Goal: Task Accomplishment & Management: Complete application form

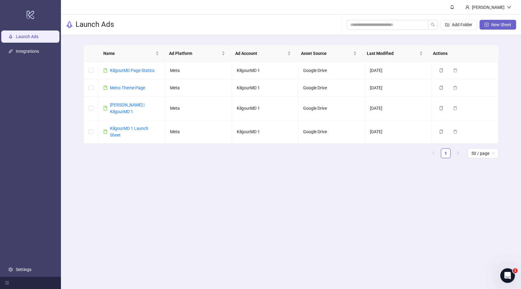
click at [500, 25] on span "New Sheet" at bounding box center [501, 24] width 20 height 5
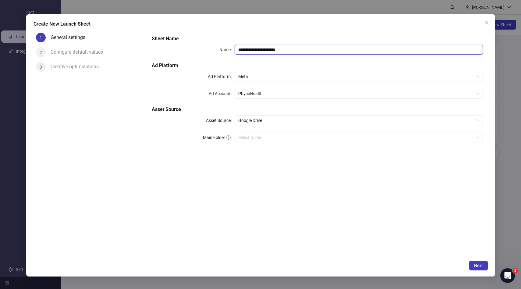
click at [279, 51] on input "**********" at bounding box center [359, 50] width 248 height 10
click at [265, 95] on span "PhycoHealth" at bounding box center [358, 93] width 241 height 9
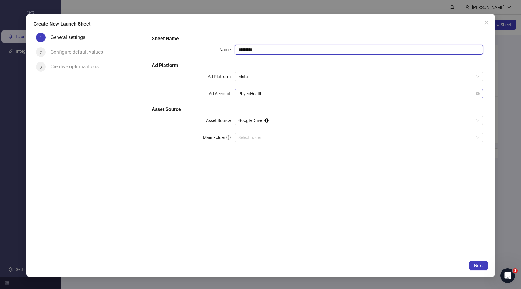
type input "*********"
click at [252, 94] on span "PhycoHealth" at bounding box center [358, 93] width 241 height 9
click at [248, 96] on span "PhycoHealth" at bounding box center [358, 93] width 241 height 9
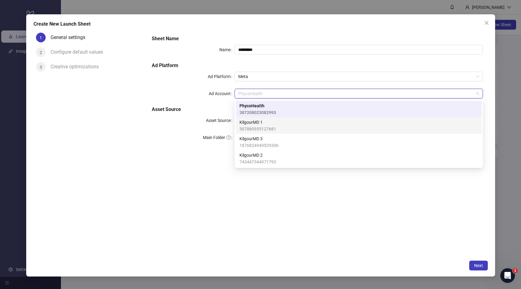
click at [249, 127] on span "507880955127681" at bounding box center [258, 129] width 37 height 7
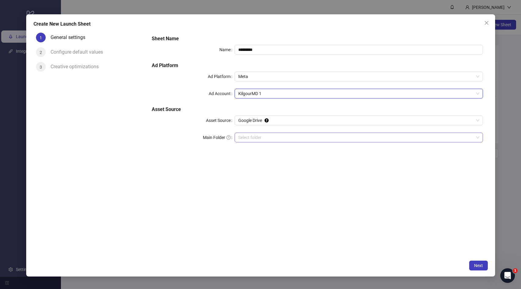
click at [245, 134] on input "Main Folder" at bounding box center [356, 137] width 236 height 9
click at [254, 138] on input "Main Folder" at bounding box center [356, 137] width 236 height 9
click at [474, 263] on button "Next" at bounding box center [478, 266] width 19 height 10
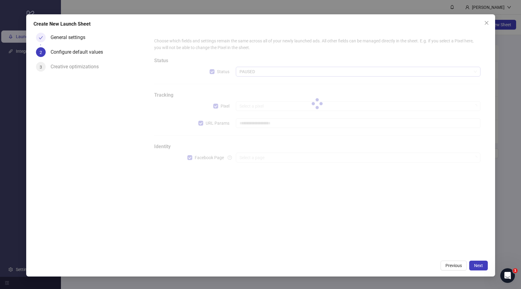
type input "**********"
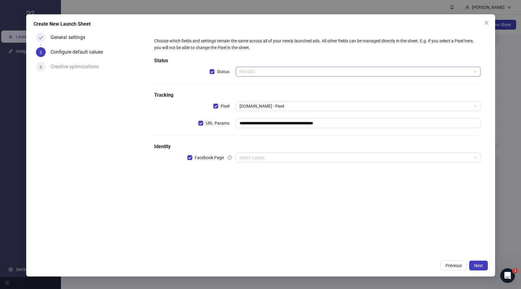
click at [267, 71] on span "PAUSED" at bounding box center [358, 71] width 237 height 9
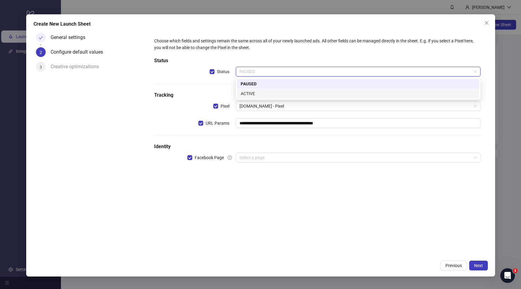
click at [258, 97] on div "ACTIVE" at bounding box center [358, 94] width 242 height 10
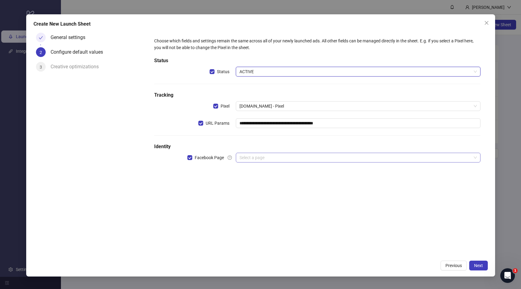
click at [249, 161] on input "search" at bounding box center [356, 157] width 232 height 9
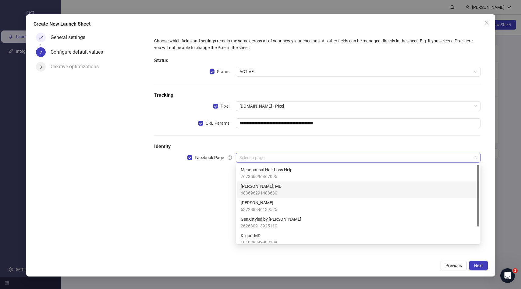
click at [275, 191] on span "683696291488630" at bounding box center [261, 193] width 41 height 7
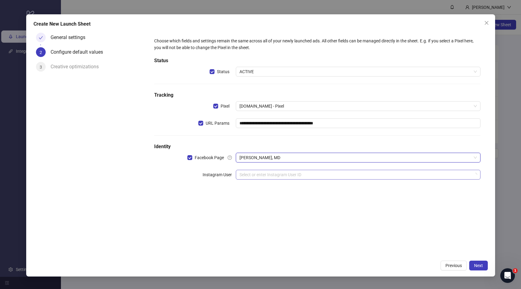
click at [401, 175] on input "search" at bounding box center [356, 174] width 232 height 9
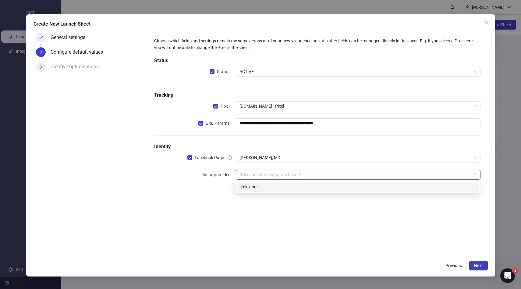
click at [276, 184] on div "jmkilgour" at bounding box center [358, 186] width 235 height 7
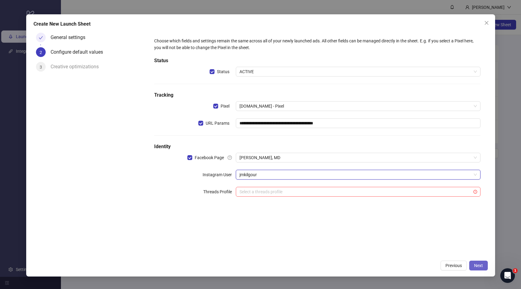
click at [481, 264] on span "Next" at bounding box center [478, 265] width 9 height 5
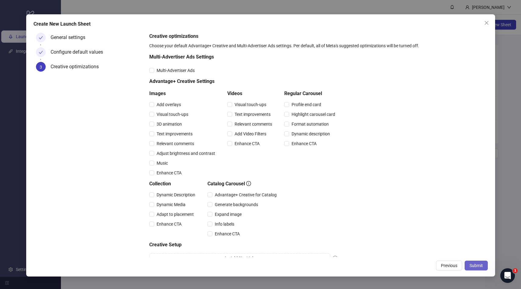
click at [479, 266] on span "Submit" at bounding box center [476, 265] width 13 height 5
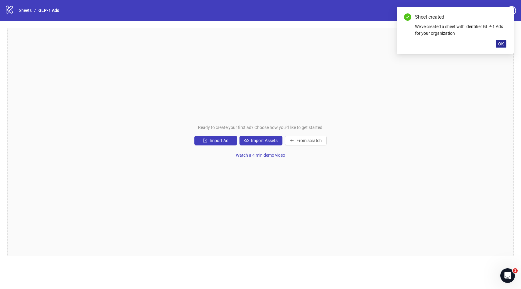
click at [499, 46] on span "OK" at bounding box center [501, 43] width 6 height 5
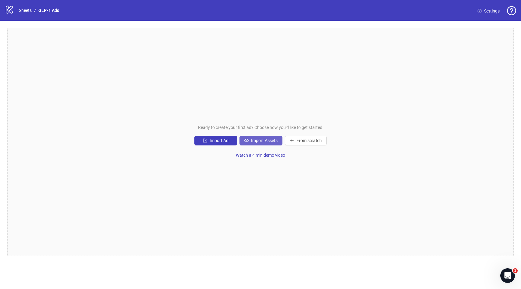
click at [247, 140] on icon "cloud-upload" at bounding box center [246, 141] width 1 height 2
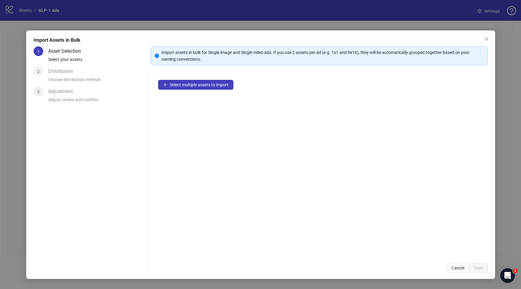
click at [184, 92] on div "Select multiple assets to import" at bounding box center [319, 164] width 337 height 183
click at [184, 82] on span "Select multiple assets to import" at bounding box center [199, 84] width 59 height 5
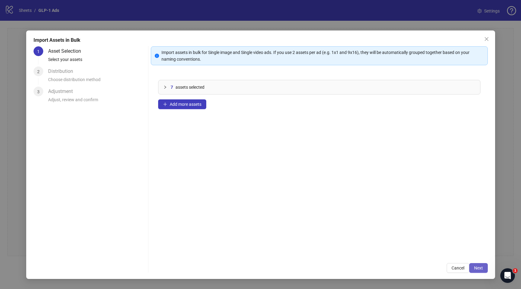
click at [478, 268] on span "Next" at bounding box center [478, 267] width 9 height 5
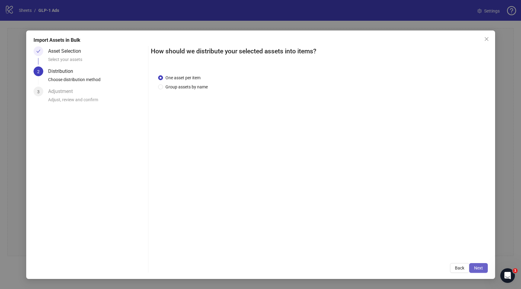
click at [486, 264] on button "Next" at bounding box center [478, 268] width 19 height 10
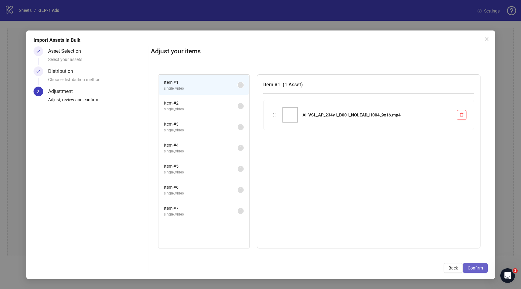
click at [480, 269] on span "Confirm" at bounding box center [475, 267] width 15 height 5
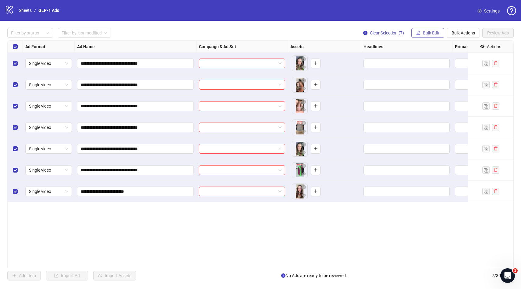
click at [431, 32] on span "Bulk Edit" at bounding box center [431, 32] width 16 height 5
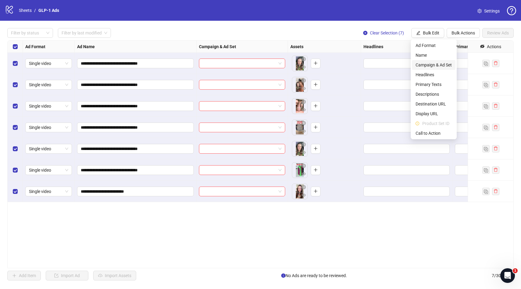
click at [436, 65] on span "Campaign & Ad Set" at bounding box center [434, 65] width 36 height 7
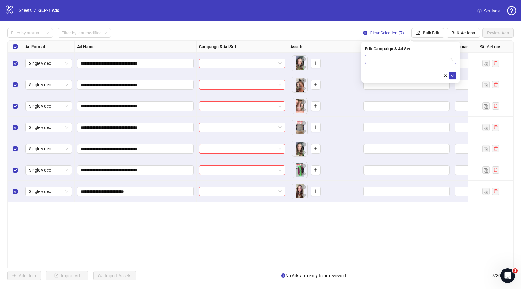
click at [412, 62] on input "search" at bounding box center [408, 59] width 79 height 9
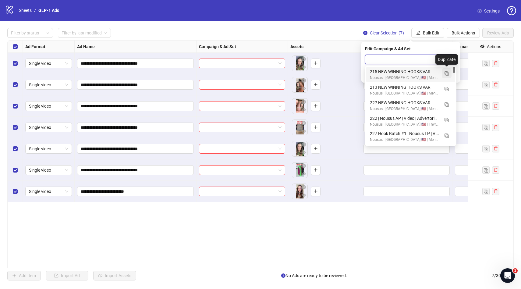
click at [446, 73] on img "button" at bounding box center [447, 73] width 4 height 4
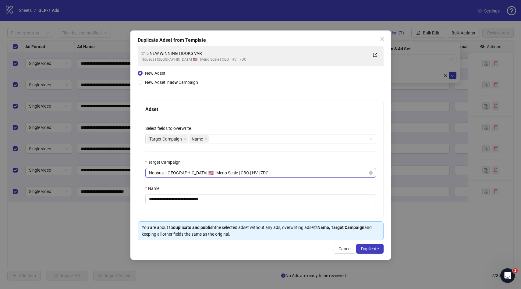
click at [203, 170] on span "Nousus | [GEOGRAPHIC_DATA] 🇺🇸 | Meno Scale | CBO | HV | 7DC" at bounding box center [260, 172] width 223 height 9
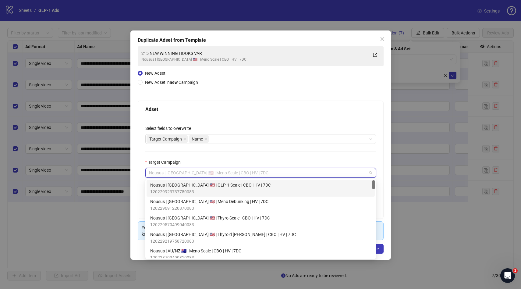
click at [203, 190] on span "120229923737780083" at bounding box center [210, 191] width 121 height 7
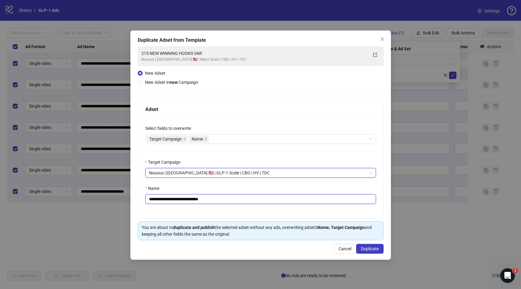
click at [185, 200] on input "**********" at bounding box center [260, 199] width 231 height 10
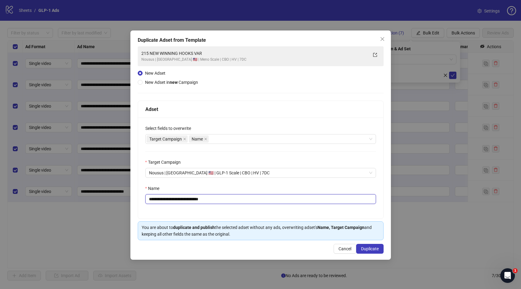
paste input "**********"
type input "**********"
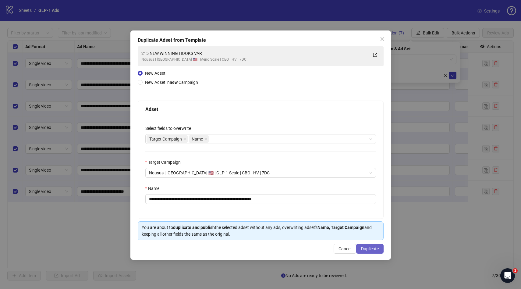
click at [361, 247] on span "Duplicate" at bounding box center [370, 248] width 18 height 5
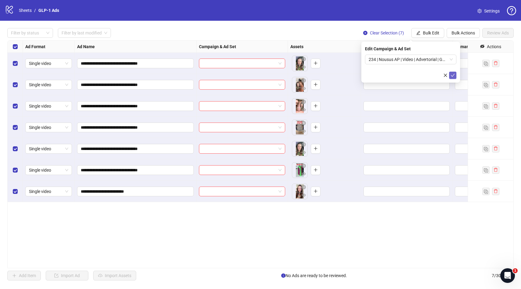
click at [453, 76] on icon "check" at bounding box center [453, 75] width 4 height 4
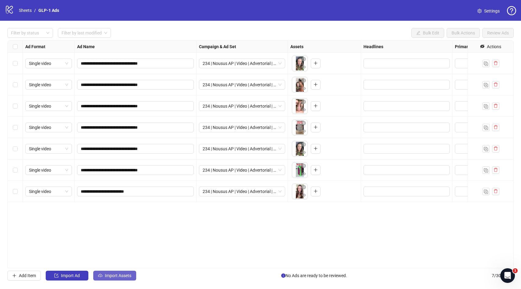
click at [105, 277] on button "Import Assets" at bounding box center [114, 276] width 43 height 10
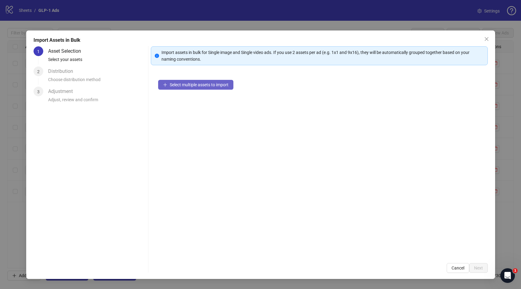
click at [195, 85] on span "Select multiple assets to import" at bounding box center [199, 84] width 59 height 5
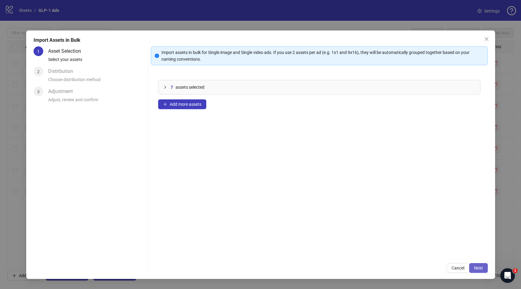
click at [475, 265] on button "Next" at bounding box center [478, 268] width 19 height 10
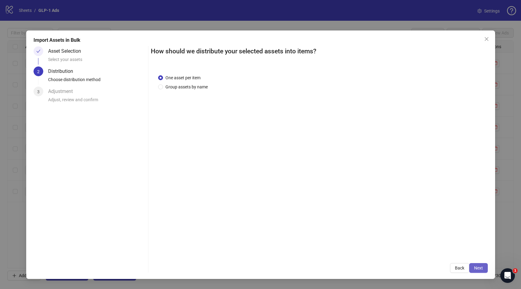
click at [475, 266] on span "Next" at bounding box center [478, 267] width 9 height 5
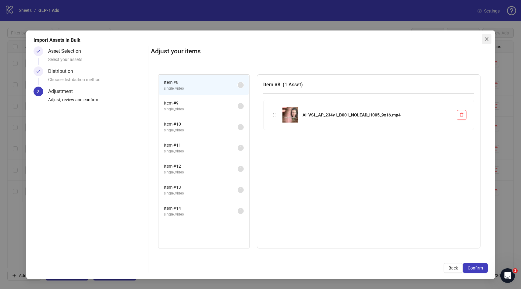
click at [489, 35] on button "Close" at bounding box center [487, 39] width 10 height 10
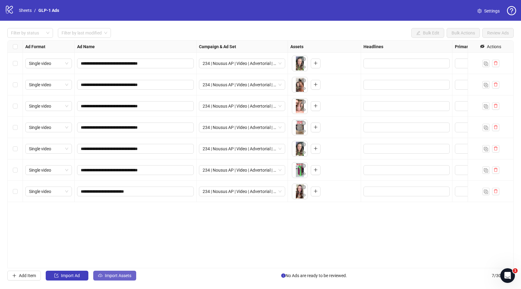
click at [111, 274] on span "Import Assets" at bounding box center [118, 275] width 27 height 5
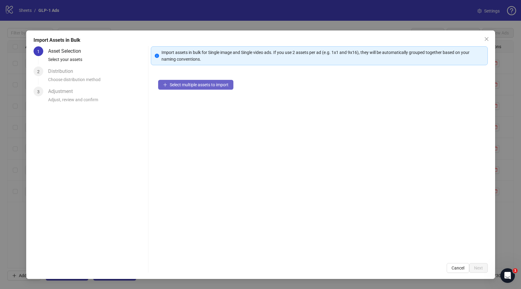
click at [187, 87] on span "Select multiple assets to import" at bounding box center [199, 84] width 59 height 5
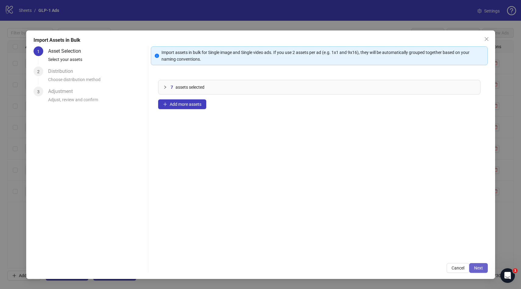
click at [483, 268] on button "Next" at bounding box center [478, 268] width 19 height 10
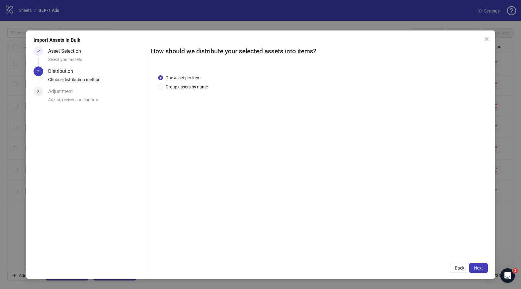
click at [483, 268] on button "Next" at bounding box center [478, 268] width 19 height 10
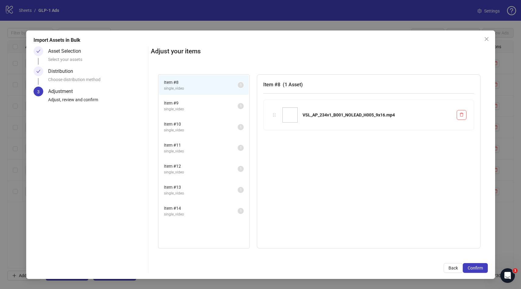
click at [483, 268] on button "Confirm" at bounding box center [475, 268] width 25 height 10
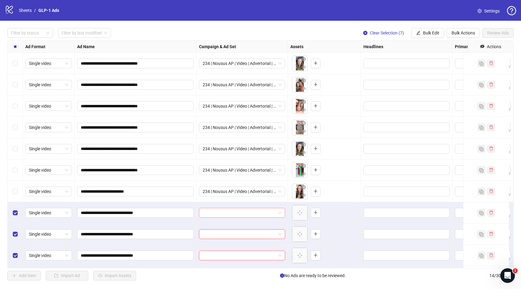
scroll to position [88, 0]
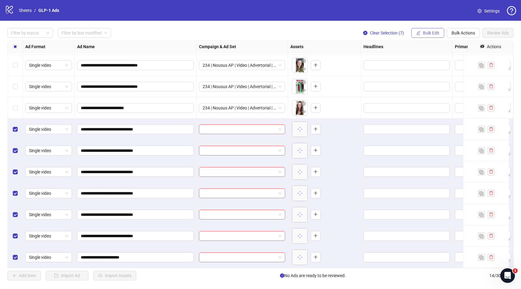
click at [420, 31] on button "Bulk Edit" at bounding box center [427, 33] width 33 height 10
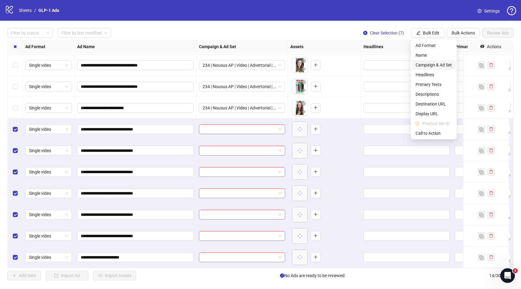
click at [426, 63] on span "Campaign & Ad Set" at bounding box center [434, 65] width 36 height 7
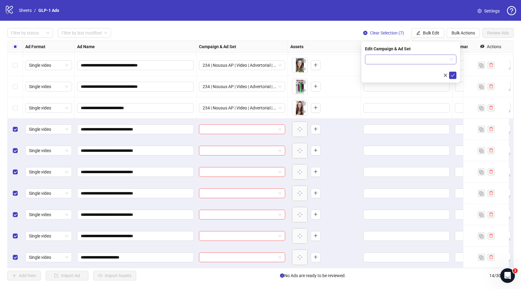
click at [380, 62] on input "search" at bounding box center [408, 59] width 79 height 9
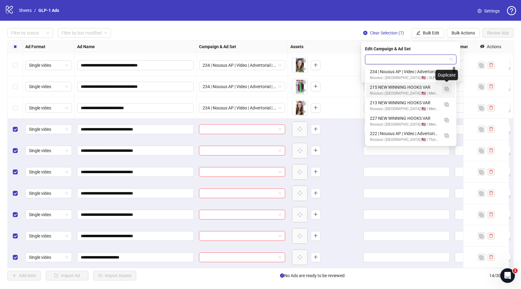
click at [447, 88] on img "button" at bounding box center [447, 89] width 4 height 4
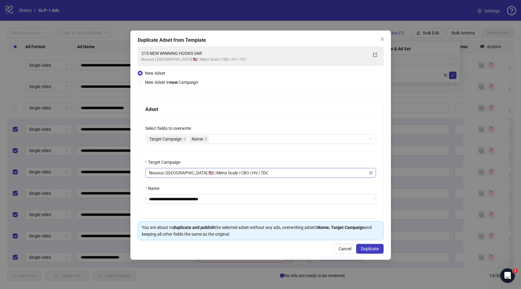
click at [247, 172] on span "Nousus | [GEOGRAPHIC_DATA] 🇺🇸 | Meno Scale | CBO | HV | 7DC" at bounding box center [260, 172] width 223 height 9
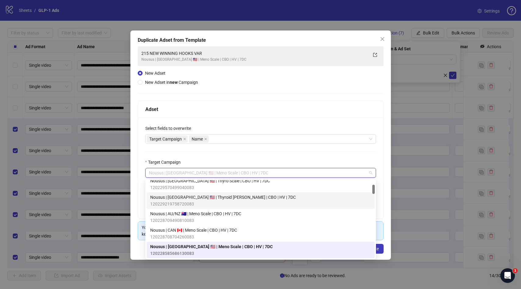
scroll to position [0, 0]
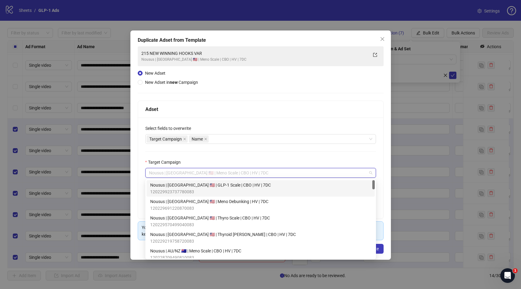
click at [228, 189] on span "120229923737780083" at bounding box center [210, 191] width 121 height 7
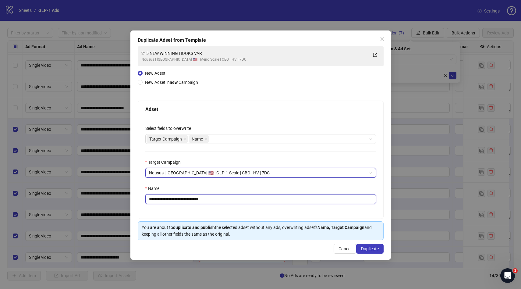
click at [205, 200] on input "**********" at bounding box center [260, 199] width 231 height 10
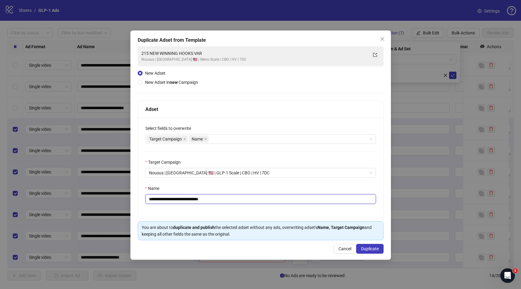
paste input "**********"
paste input "text"
type input "**********"
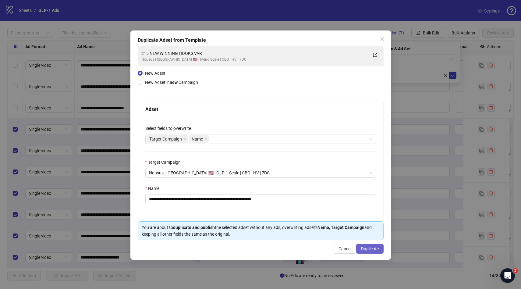
click at [368, 246] on span "Duplicate" at bounding box center [370, 248] width 18 height 5
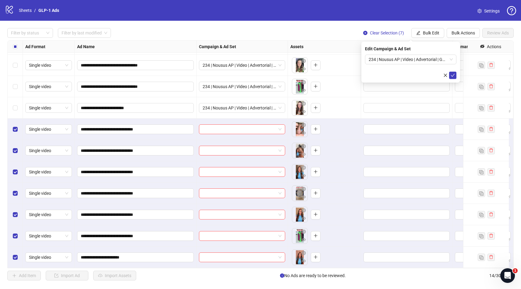
click at [450, 70] on form "234 | Nousus AP | Video | Advertorial | GLP-1 | Short [MEDICAL_DATA] tease" at bounding box center [410, 67] width 91 height 24
click at [451, 72] on button "submit" at bounding box center [452, 75] width 7 height 7
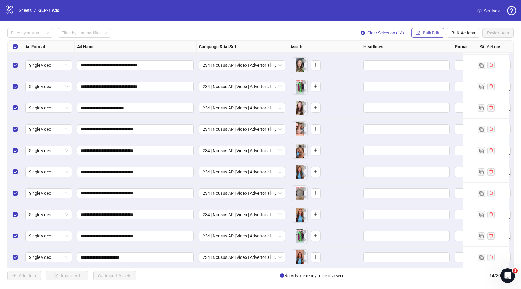
click at [432, 31] on span "Bulk Edit" at bounding box center [431, 32] width 16 height 5
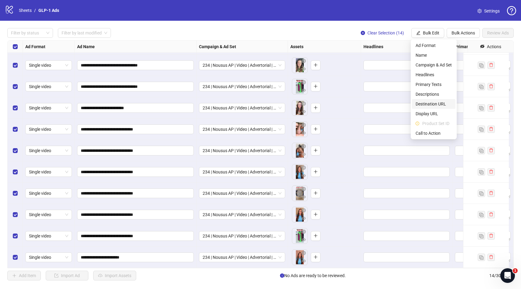
click at [424, 101] on span "Destination URL" at bounding box center [434, 104] width 36 height 7
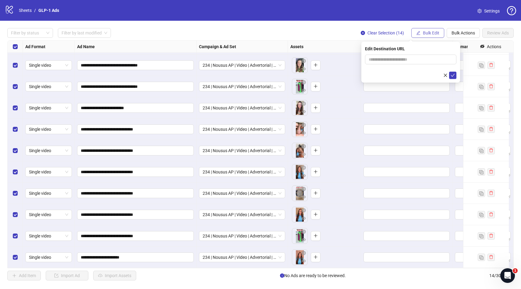
click at [429, 35] on span "Bulk Edit" at bounding box center [431, 32] width 16 height 5
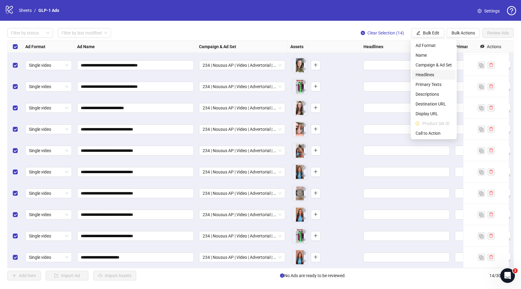
click at [423, 75] on span "Headlines" at bounding box center [434, 74] width 36 height 7
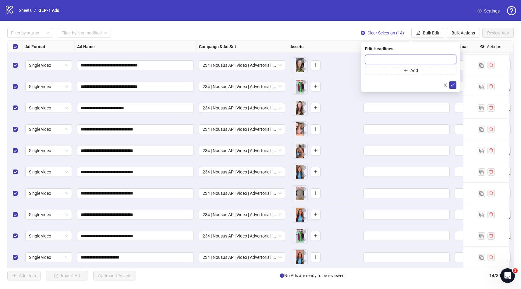
click at [405, 62] on input "text" at bounding box center [410, 60] width 91 height 10
paste input "**********"
type input "**********"
click at [435, 71] on button "Add" at bounding box center [410, 70] width 91 height 7
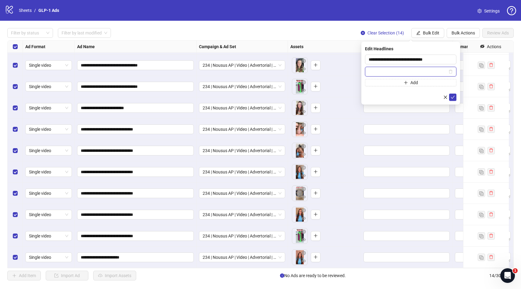
paste input "**********"
type input "**********"
click at [428, 82] on button "Add" at bounding box center [410, 82] width 91 height 7
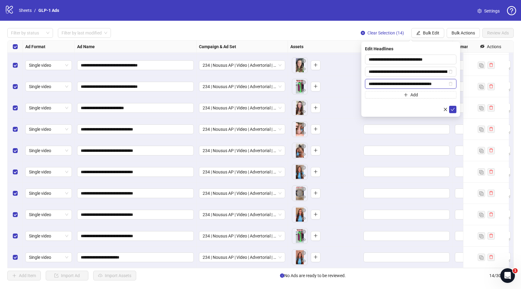
scroll to position [0, 5]
type input "**********"
click at [452, 111] on icon "check" at bounding box center [453, 109] width 4 height 4
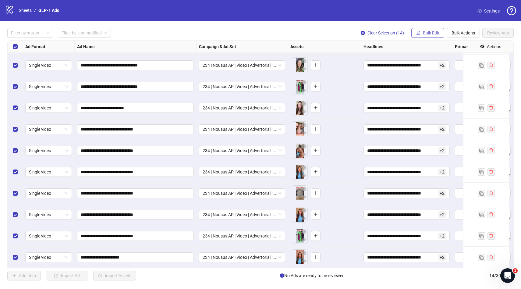
click at [435, 34] on span "Bulk Edit" at bounding box center [431, 32] width 16 height 5
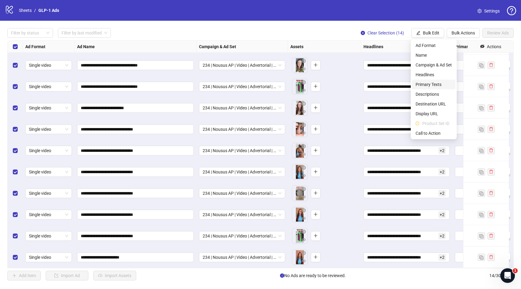
click at [423, 87] on span "Primary Texts" at bounding box center [434, 84] width 36 height 7
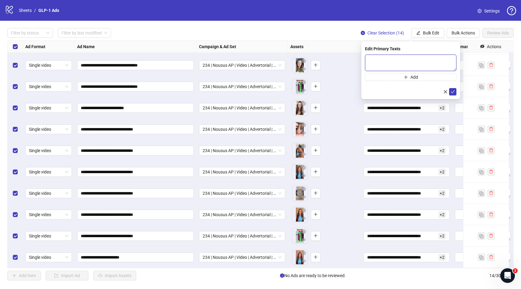
click at [383, 66] on textarea at bounding box center [410, 63] width 91 height 16
type textarea "**********"
click at [393, 78] on button "Add" at bounding box center [410, 76] width 91 height 7
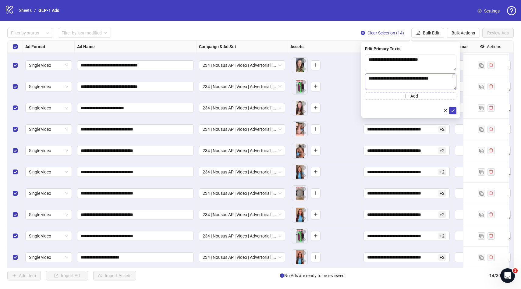
click at [378, 78] on textarea "**********" at bounding box center [410, 81] width 91 height 16
type textarea "**********"
click at [400, 97] on button "Add" at bounding box center [410, 95] width 91 height 7
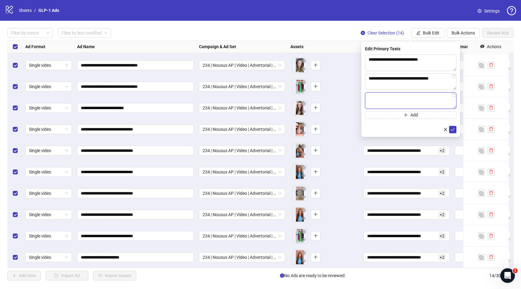
paste textarea "**********"
type textarea "**********"
click at [384, 79] on textarea "**********" at bounding box center [410, 81] width 91 height 16
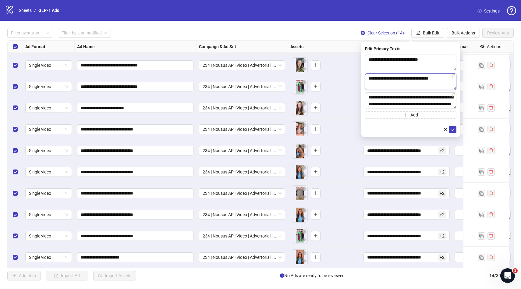
click at [406, 78] on textarea "**********" at bounding box center [410, 81] width 91 height 16
click at [420, 79] on textarea "**********" at bounding box center [410, 81] width 91 height 16
type textarea "**********"
click at [453, 129] on icon "check" at bounding box center [453, 129] width 4 height 4
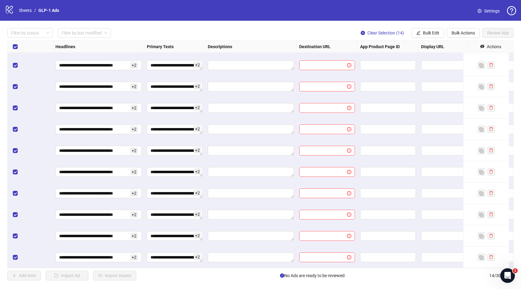
scroll to position [88, 336]
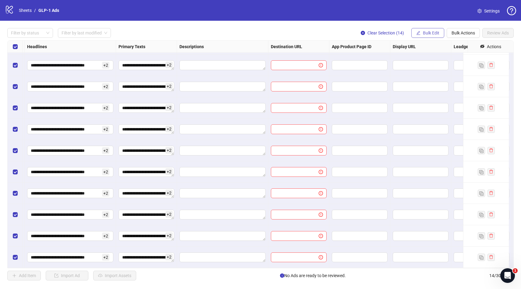
click at [419, 35] on span "button" at bounding box center [418, 32] width 4 height 5
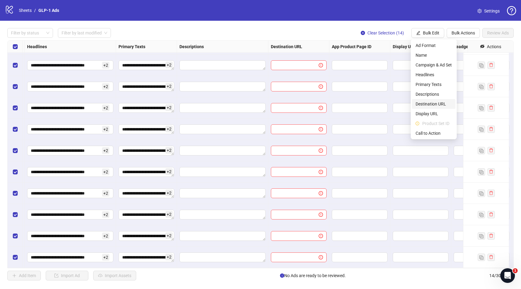
click at [426, 102] on span "Destination URL" at bounding box center [434, 104] width 36 height 7
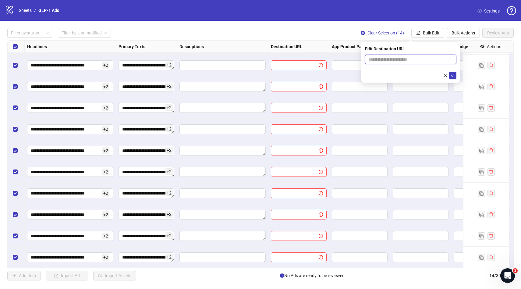
click at [401, 61] on input "text" at bounding box center [408, 59] width 79 height 7
paste input "**********"
type input "**********"
click at [453, 73] on icon "check" at bounding box center [453, 75] width 4 height 4
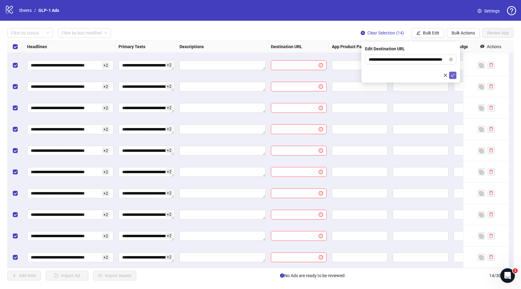
scroll to position [0, 0]
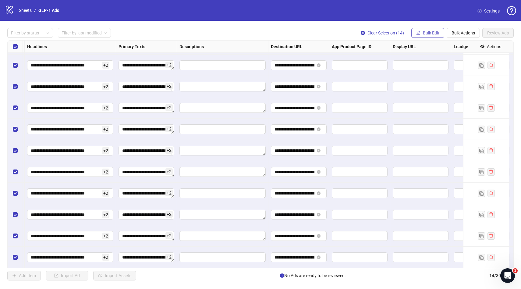
click at [427, 30] on span "Bulk Edit" at bounding box center [431, 32] width 16 height 5
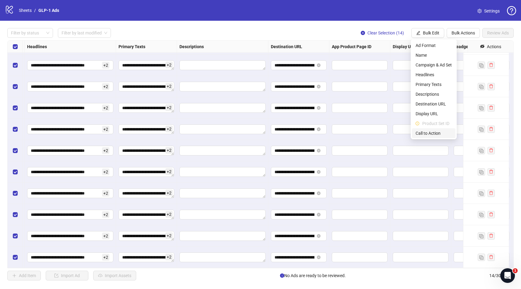
click at [422, 135] on span "Call to Action" at bounding box center [434, 133] width 36 height 7
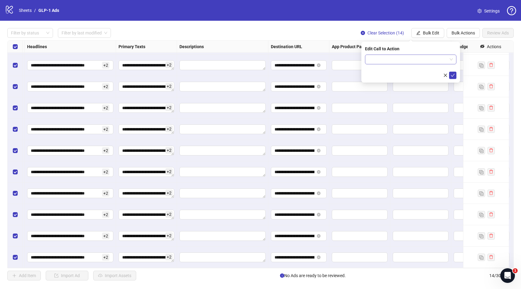
click at [375, 60] on input "search" at bounding box center [408, 59] width 79 height 9
type input "****"
click at [372, 69] on div "Learn more" at bounding box center [411, 71] width 82 height 7
click at [452, 73] on icon "check" at bounding box center [453, 75] width 4 height 4
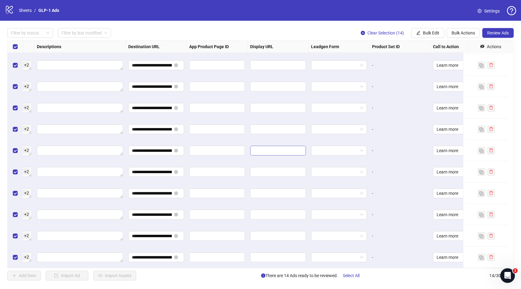
scroll to position [88, 495]
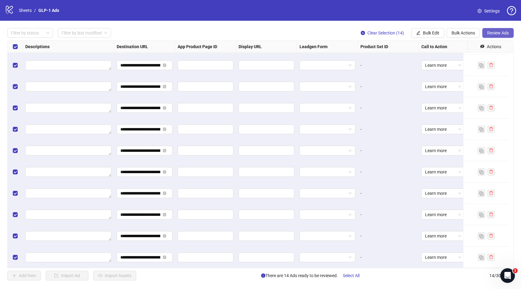
click at [499, 33] on span "Review Ads" at bounding box center [498, 32] width 22 height 5
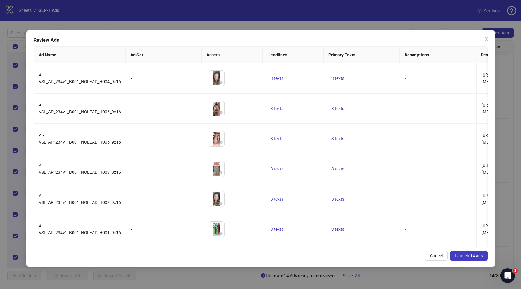
click at [477, 253] on span "Launch 14 ads" at bounding box center [469, 255] width 28 height 5
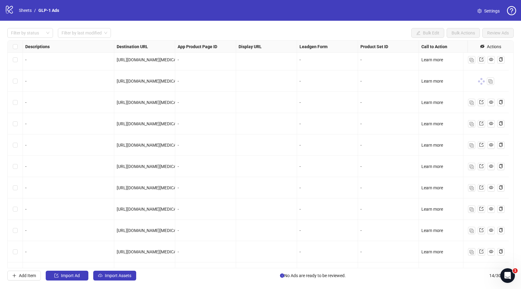
scroll to position [0, 495]
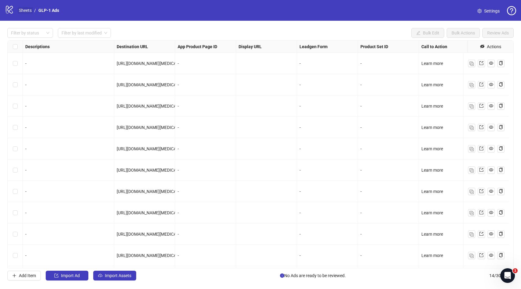
click at [21, 9] on link "Sheets" at bounding box center [25, 10] width 15 height 7
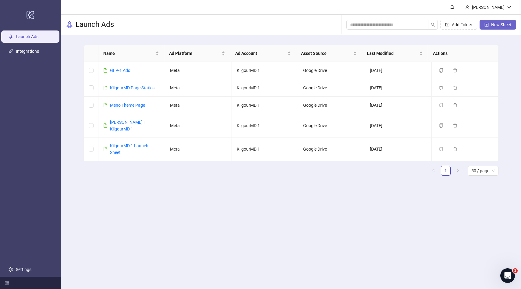
click at [506, 21] on button "New Sheet" at bounding box center [498, 25] width 37 height 10
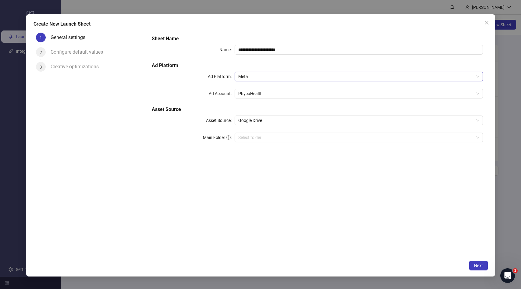
click at [295, 72] on span "Meta" at bounding box center [358, 76] width 241 height 9
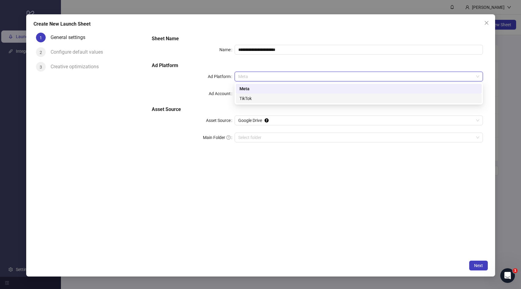
click at [277, 100] on div "TikTok" at bounding box center [359, 98] width 239 height 7
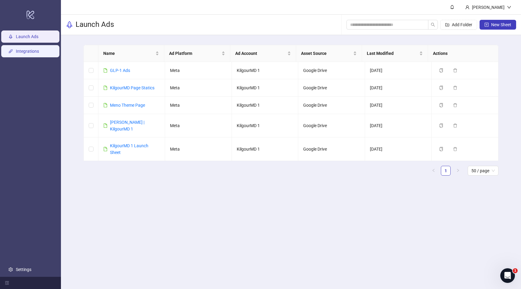
click at [31, 49] on link "Integrations" at bounding box center [27, 51] width 23 height 5
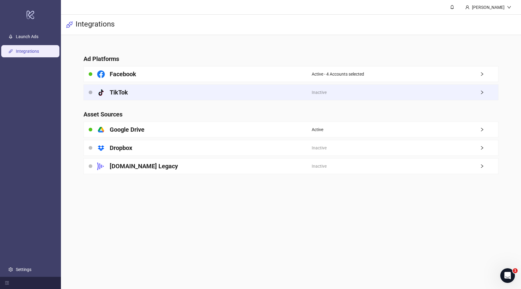
click at [132, 93] on div "platform/tik_tok TikTok" at bounding box center [198, 92] width 228 height 15
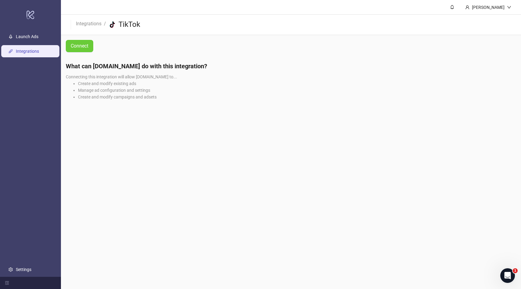
click at [80, 41] on button "Connect" at bounding box center [79, 46] width 27 height 12
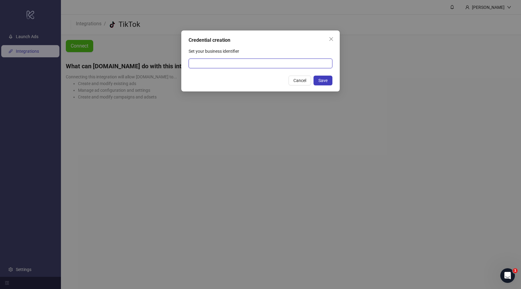
click at [230, 66] on input "Set your business identifier" at bounding box center [261, 64] width 144 height 10
click at [230, 50] on label "Set your business identifier" at bounding box center [216, 51] width 55 height 10
click at [230, 59] on input "Set your business identifier" at bounding box center [261, 64] width 144 height 10
click at [226, 61] on input "Set your business identifier" at bounding box center [261, 64] width 144 height 10
type input "*"
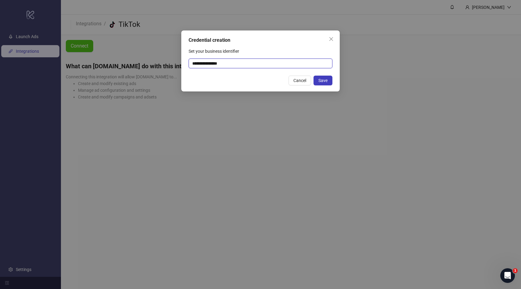
type input "**********"
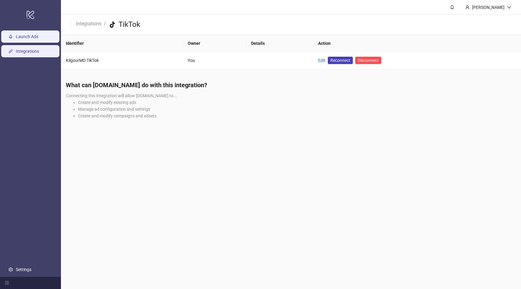
click at [38, 36] on link "Launch Ads" at bounding box center [27, 36] width 23 height 5
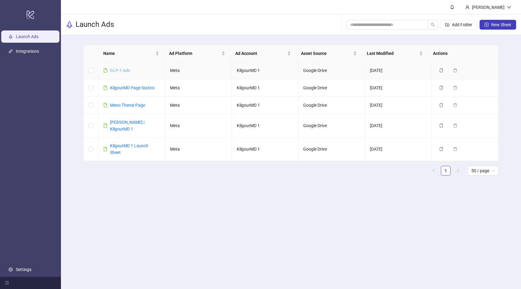
click at [121, 69] on link "GLP-1 Ads" at bounding box center [120, 70] width 20 height 5
click at [497, 24] on span "New Sheet" at bounding box center [501, 24] width 20 height 5
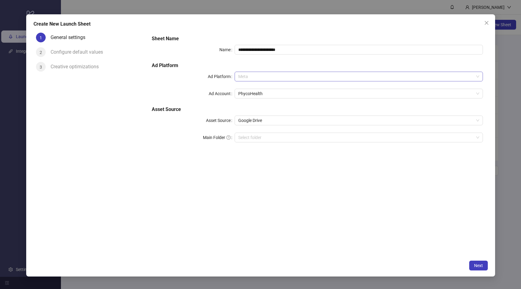
click at [291, 78] on span "Meta" at bounding box center [358, 76] width 241 height 9
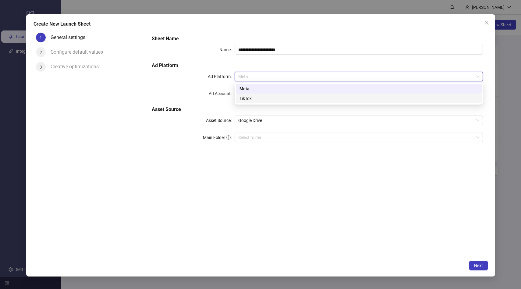
click at [273, 99] on div "TikTok" at bounding box center [359, 98] width 239 height 7
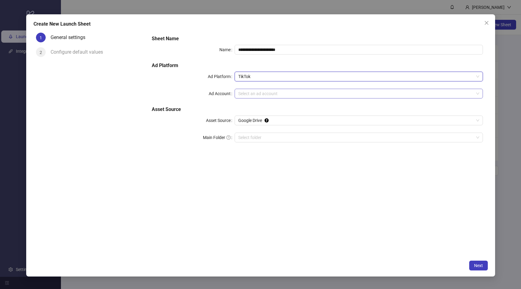
click at [254, 93] on input "Ad Account" at bounding box center [356, 93] width 236 height 9
click at [259, 80] on span "TikTok" at bounding box center [358, 76] width 241 height 9
click at [252, 43] on div "**********" at bounding box center [317, 92] width 336 height 119
click at [483, 23] on span "Close" at bounding box center [487, 22] width 10 height 5
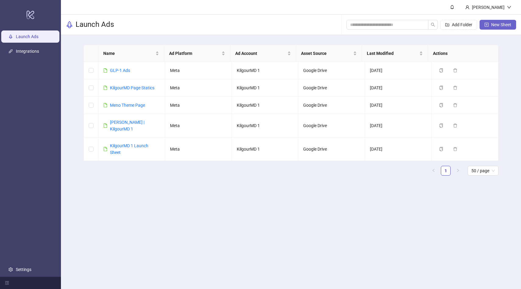
click at [495, 24] on span "New Sheet" at bounding box center [501, 24] width 20 height 5
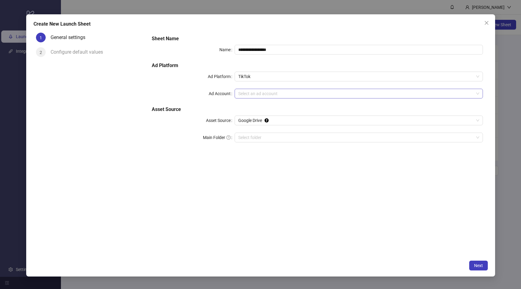
click at [251, 94] on input "Ad Account" at bounding box center [356, 93] width 236 height 9
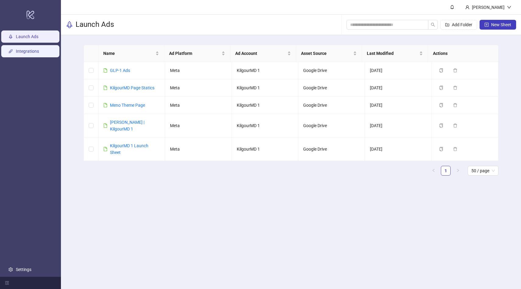
click at [29, 54] on link "Integrations" at bounding box center [27, 51] width 23 height 5
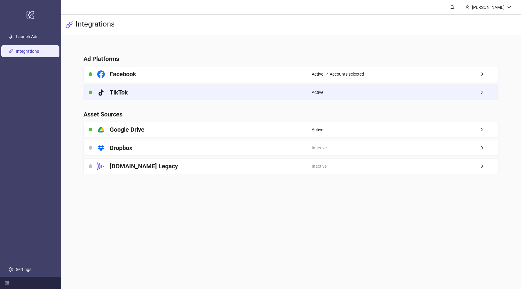
click at [125, 95] on h4 "TikTok" at bounding box center [119, 92] width 18 height 9
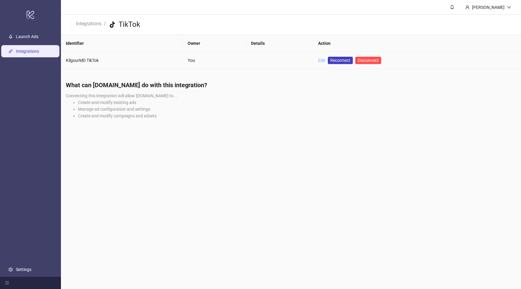
click at [318, 60] on link "Edit" at bounding box center [321, 60] width 7 height 5
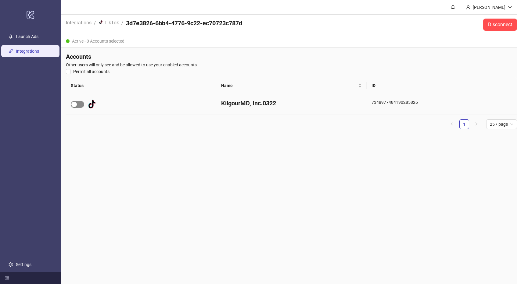
click at [78, 104] on span "button" at bounding box center [77, 104] width 13 height 7
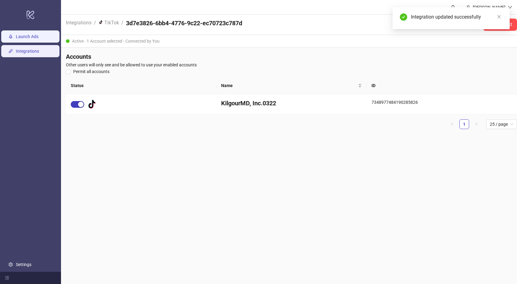
click at [33, 34] on link "Launch Ads" at bounding box center [27, 36] width 23 height 5
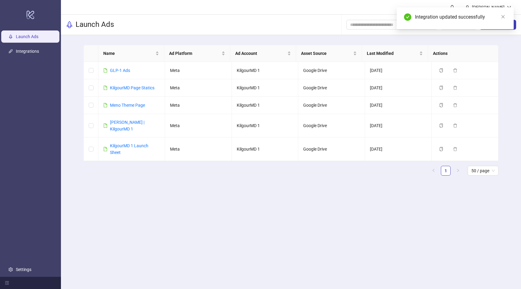
click at [510, 28] on div "Integration updated successfully" at bounding box center [455, 18] width 117 height 22
click at [507, 12] on div "Integration updated successfully" at bounding box center [455, 18] width 117 height 22
click at [505, 15] on icon "close" at bounding box center [503, 17] width 4 height 4
click at [508, 24] on span "New Sheet" at bounding box center [501, 24] width 20 height 5
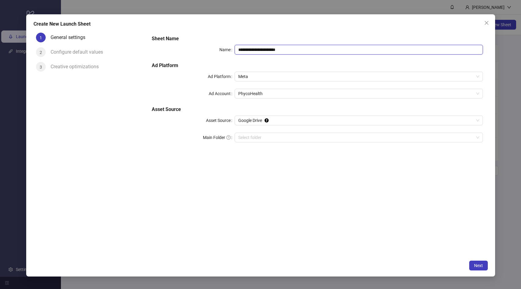
click at [306, 51] on input "**********" at bounding box center [359, 50] width 248 height 10
click at [292, 79] on span "Meta" at bounding box center [358, 76] width 241 height 9
type input "**********"
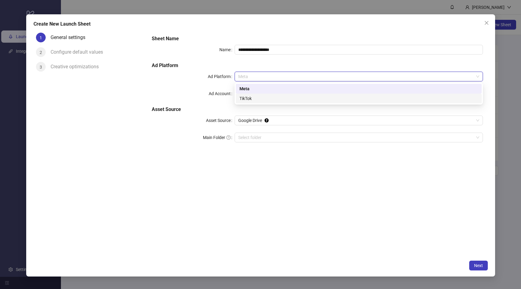
click at [266, 94] on div "TikTok" at bounding box center [359, 99] width 246 height 10
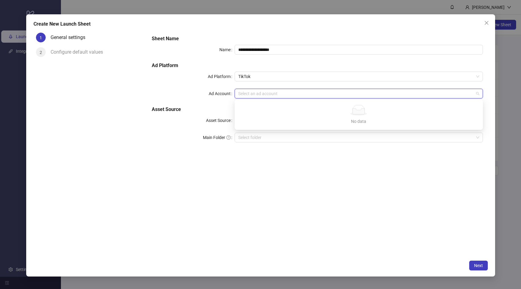
click at [264, 94] on input "Ad Account" at bounding box center [356, 93] width 236 height 9
click at [336, 189] on div "**********" at bounding box center [317, 143] width 341 height 226
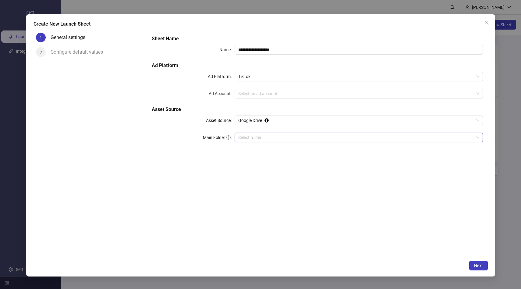
click at [252, 142] on input "Main Folder" at bounding box center [356, 137] width 236 height 9
click at [264, 88] on div "**********" at bounding box center [317, 92] width 336 height 119
click at [261, 94] on input "Ad Account" at bounding box center [356, 93] width 236 height 9
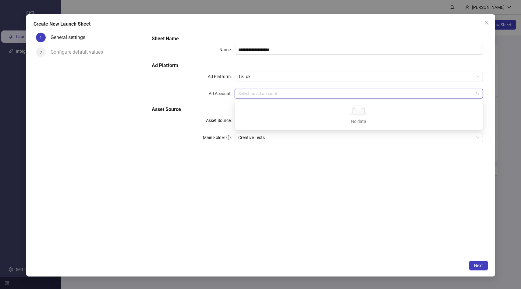
drag, startPoint x: 376, startPoint y: 239, endPoint x: 462, endPoint y: 251, distance: 86.4
click at [377, 239] on div "**********" at bounding box center [317, 143] width 341 height 226
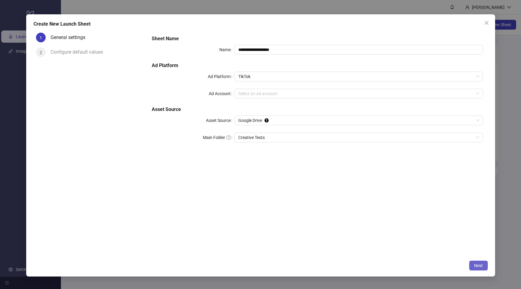
click at [477, 265] on span "Next" at bounding box center [478, 265] width 9 height 5
click at [486, 25] on button "Close" at bounding box center [487, 23] width 10 height 10
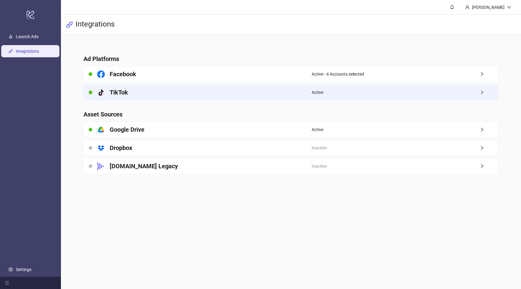
click at [189, 98] on div "platform/tik_tok TikTok" at bounding box center [198, 92] width 228 height 15
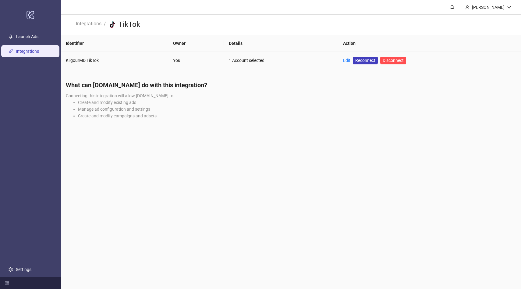
click at [346, 63] on div "Edit" at bounding box center [346, 60] width 7 height 7
click at [348, 59] on link "Edit" at bounding box center [346, 60] width 7 height 5
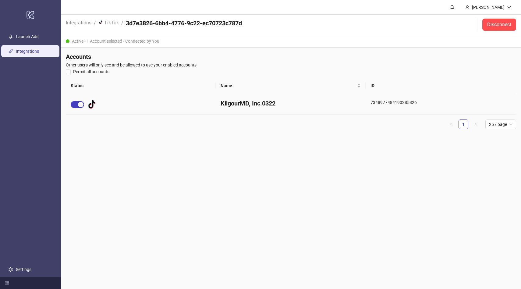
click at [373, 104] on div "7348977484190285826" at bounding box center [441, 104] width 151 height 20
copy div "7348977484190285826"
click at [38, 39] on link "Launch Ads" at bounding box center [27, 36] width 23 height 5
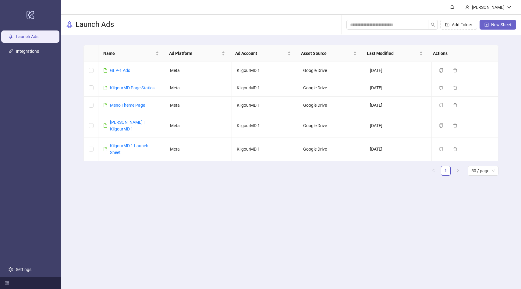
click at [490, 23] on button "New Sheet" at bounding box center [498, 25] width 37 height 10
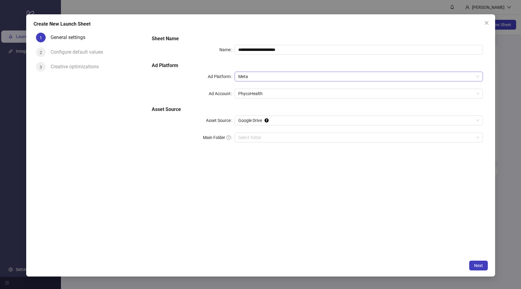
click at [279, 73] on span "Meta" at bounding box center [358, 76] width 241 height 9
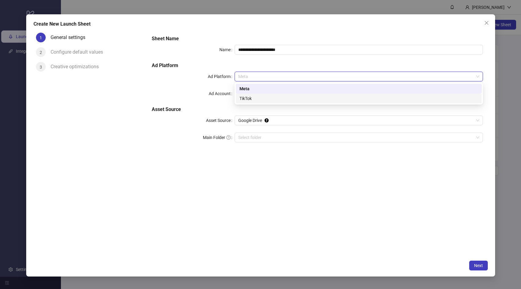
click at [268, 101] on div "TikTok" at bounding box center [359, 98] width 239 height 7
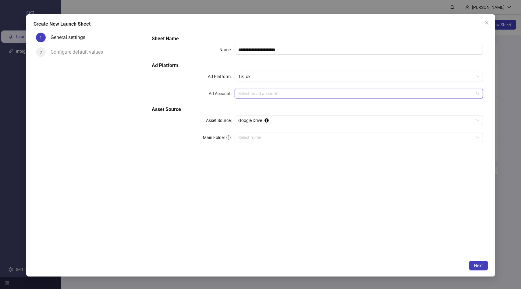
click at [269, 93] on input "Ad Account" at bounding box center [356, 93] width 236 height 9
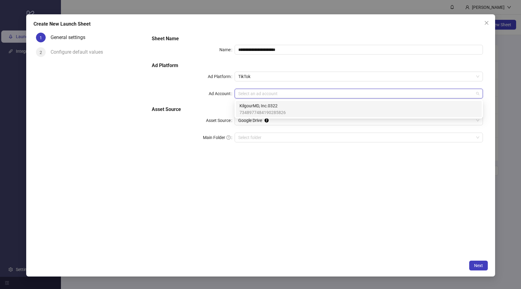
click at [267, 102] on span "KilgourMD, Inc.0322" at bounding box center [263, 105] width 46 height 7
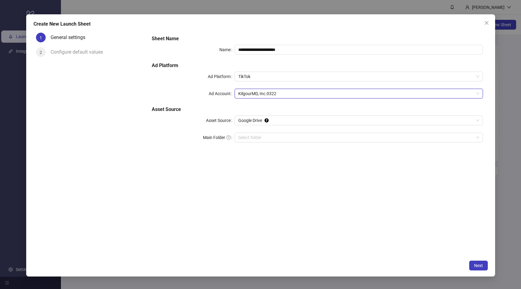
click at [277, 44] on div "**********" at bounding box center [317, 92] width 336 height 119
click at [275, 48] on input "**********" at bounding box center [359, 50] width 248 height 10
type input "**********"
click at [244, 137] on input "Main Folder" at bounding box center [356, 137] width 236 height 9
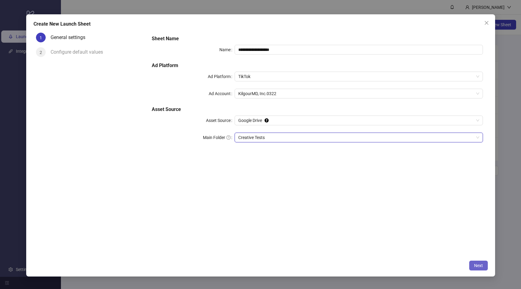
click at [475, 261] on button "Next" at bounding box center [478, 266] width 19 height 10
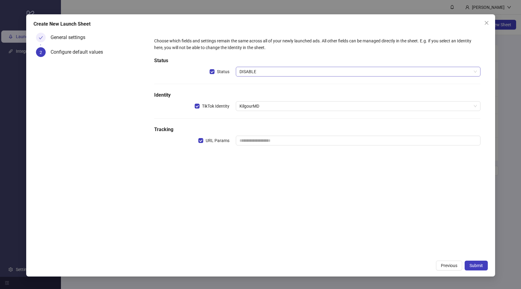
click at [250, 72] on span "DISABLE" at bounding box center [358, 71] width 237 height 9
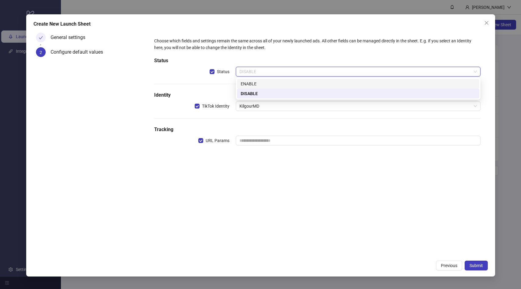
click at [257, 83] on div "ENABLE" at bounding box center [358, 83] width 235 height 7
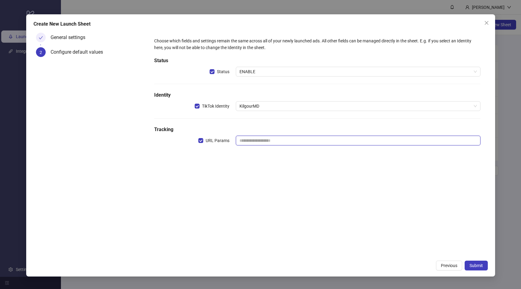
click at [254, 143] on input "text" at bounding box center [358, 141] width 245 height 10
type input "**********"
click at [475, 266] on span "Submit" at bounding box center [476, 265] width 13 height 5
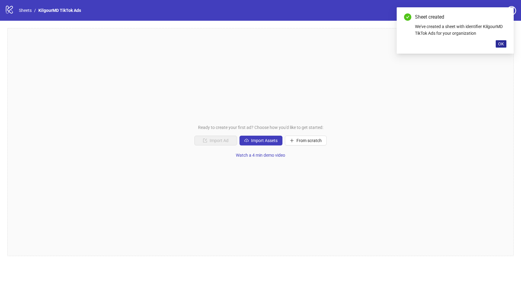
click at [499, 43] on span "OK" at bounding box center [501, 43] width 6 height 5
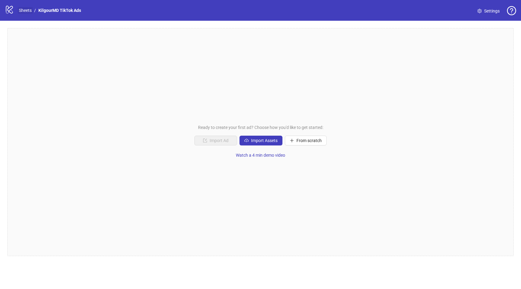
click at [22, 10] on link "Sheets" at bounding box center [25, 10] width 15 height 7
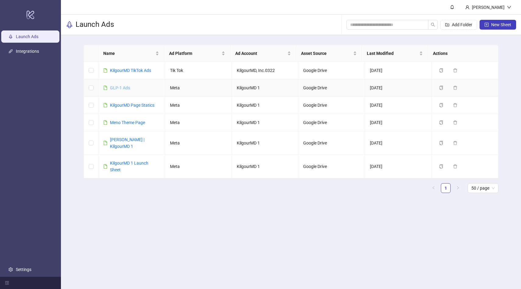
click at [127, 86] on link "GLP-1 Ads" at bounding box center [120, 87] width 20 height 5
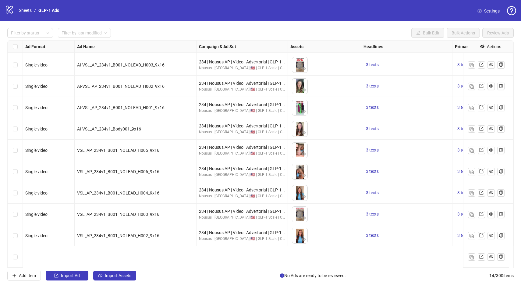
scroll to position [88, 0]
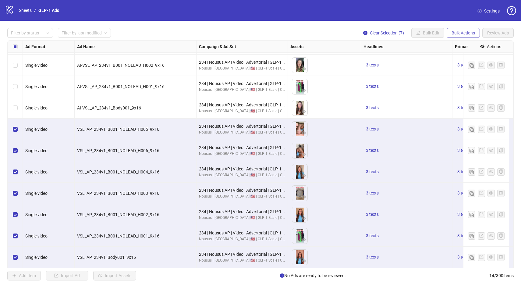
click at [460, 32] on span "Bulk Actions" at bounding box center [463, 32] width 23 height 5
click at [463, 74] on span "Copy to another sheet" at bounding box center [472, 74] width 42 height 7
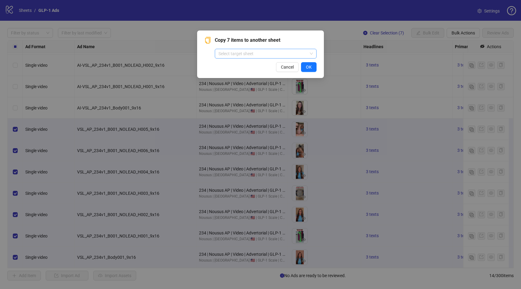
click at [260, 50] on input "search" at bounding box center [263, 53] width 89 height 9
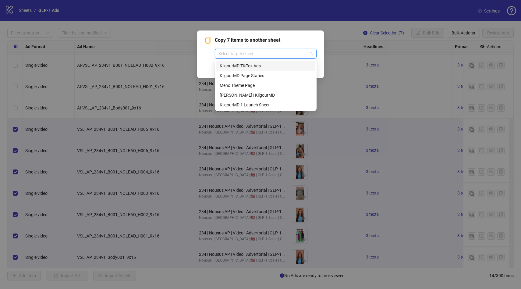
click at [253, 64] on div "KilgourMD TikTok Ads" at bounding box center [266, 65] width 92 height 7
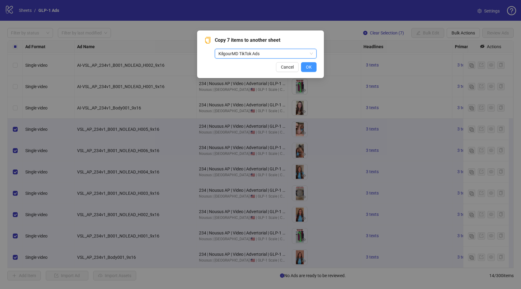
click at [311, 70] on button "OK" at bounding box center [309, 67] width 16 height 10
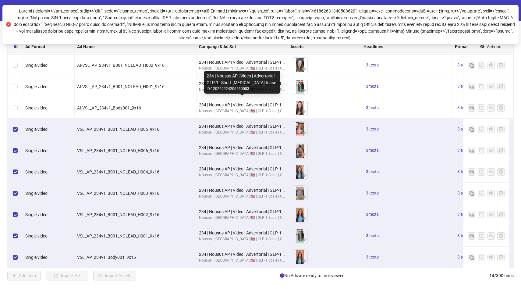
scroll to position [0, 0]
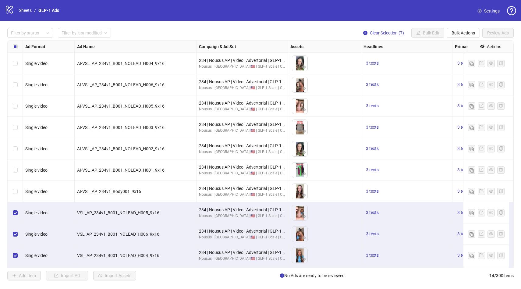
click at [24, 14] on div "logo/logo-mobile Sheets / GLP-1 Ads" at bounding box center [33, 10] width 57 height 11
click at [9, 11] on icon at bounding box center [9, 10] width 7 height 8
click at [18, 9] on nav "Sheets / GLP-1 Ads" at bounding box center [38, 10] width 45 height 7
click at [22, 10] on link "Sheets" at bounding box center [25, 10] width 15 height 7
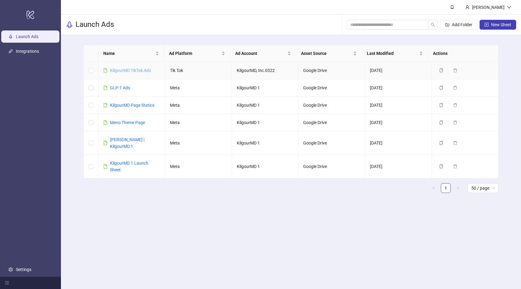
click at [123, 72] on link "KilgourMD TikTok Ads" at bounding box center [130, 70] width 41 height 5
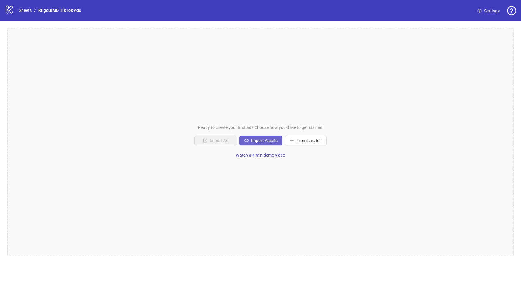
click at [264, 140] on span "Import Assets" at bounding box center [264, 140] width 27 height 5
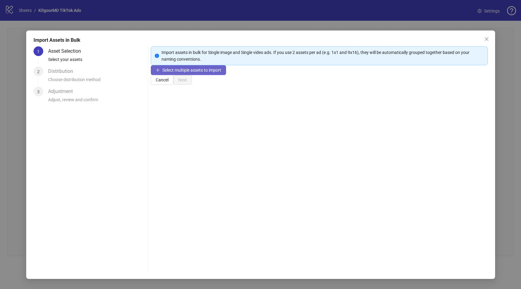
click at [181, 75] on button "Select multiple assets to import" at bounding box center [188, 70] width 75 height 10
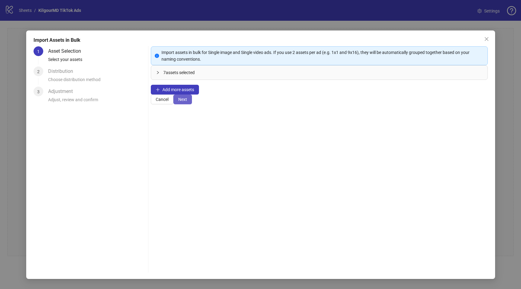
click at [187, 102] on span "Next" at bounding box center [182, 99] width 9 height 5
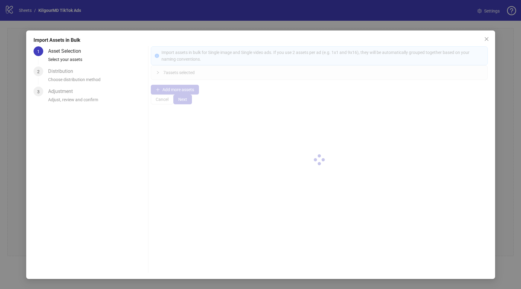
click at [474, 267] on div at bounding box center [319, 159] width 337 height 226
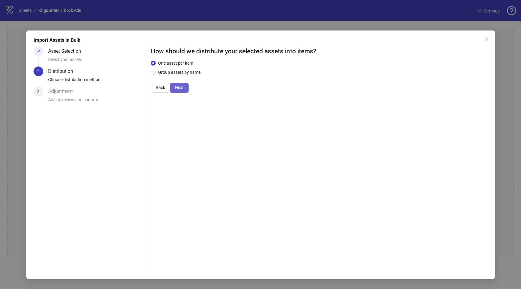
click at [184, 90] on span "Next" at bounding box center [179, 87] width 9 height 5
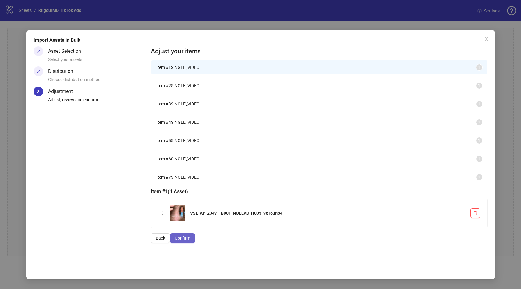
click at [190, 240] on span "Confirm" at bounding box center [182, 238] width 15 height 5
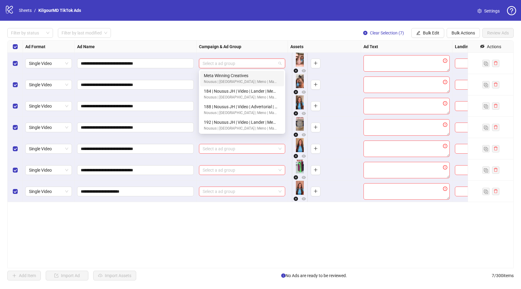
click at [239, 65] on input "search" at bounding box center [239, 63] width 73 height 9
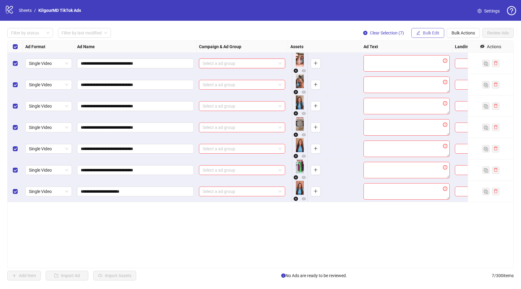
click at [424, 33] on span "Bulk Edit" at bounding box center [431, 32] width 16 height 5
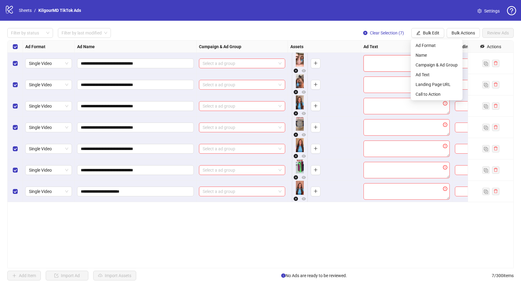
click at [376, 64] on textarea at bounding box center [407, 63] width 86 height 16
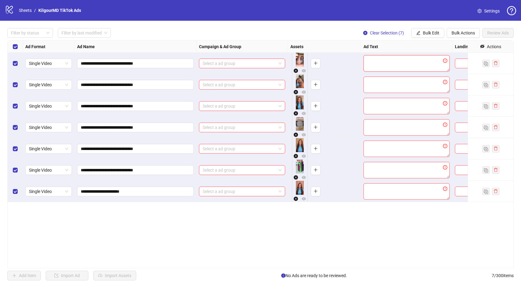
paste textarea "**********"
type textarea "**********"
click at [425, 31] on span "Bulk Edit" at bounding box center [431, 32] width 16 height 5
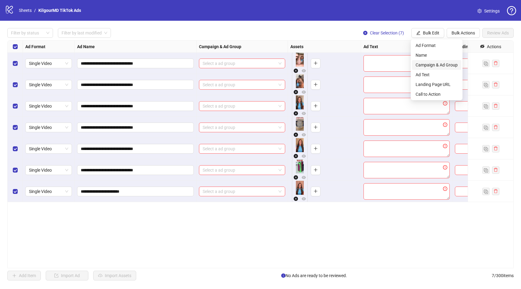
click at [438, 66] on span "Campaign & Ad Group" at bounding box center [437, 65] width 42 height 7
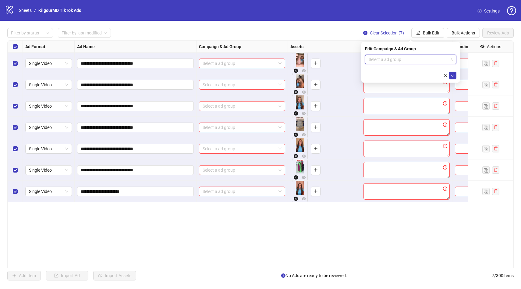
click at [410, 60] on input "search" at bounding box center [408, 59] width 79 height 9
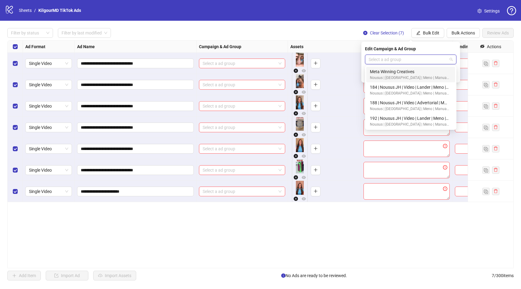
click at [392, 73] on div "Meta Winning Creatives" at bounding box center [409, 71] width 79 height 7
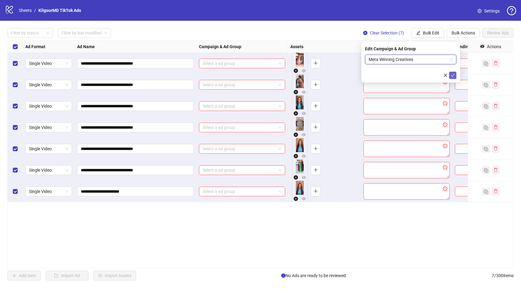
click at [451, 75] on icon "check" at bounding box center [453, 75] width 4 height 4
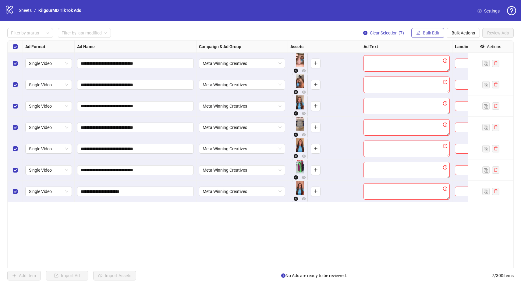
click at [418, 32] on icon "edit" at bounding box center [419, 33] width 4 height 4
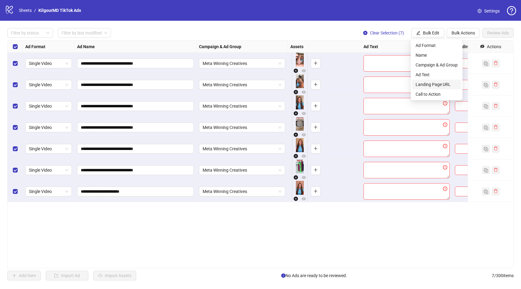
click at [422, 83] on span "Landing Page URL" at bounding box center [437, 84] width 42 height 7
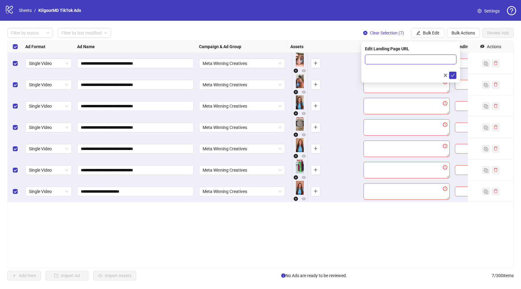
click at [402, 61] on input "text" at bounding box center [410, 60] width 91 height 10
paste input "**********"
type input "**********"
click at [452, 73] on icon "check" at bounding box center [453, 75] width 4 height 4
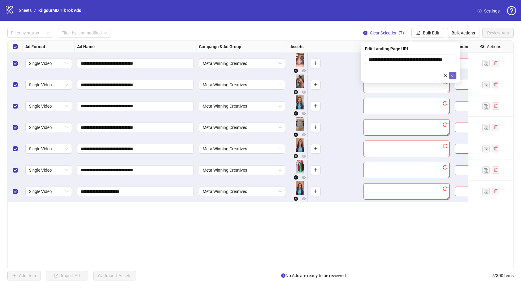
scroll to position [0, 0]
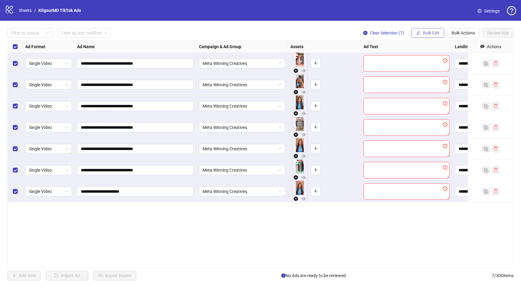
click at [429, 37] on button "Bulk Edit" at bounding box center [427, 33] width 33 height 10
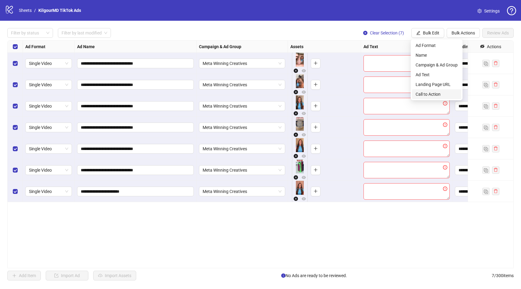
click at [426, 92] on span "Call to Action" at bounding box center [437, 94] width 42 height 7
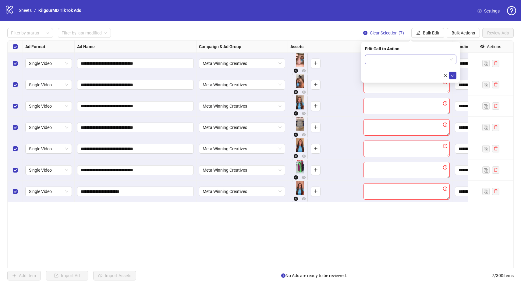
click at [407, 62] on input "search" at bounding box center [408, 59] width 79 height 9
click at [386, 62] on input "search" at bounding box center [408, 59] width 79 height 9
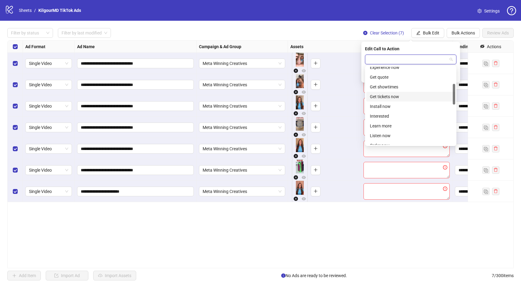
scroll to position [77, 0]
click at [398, 114] on div "Learn more" at bounding box center [411, 111] width 82 height 7
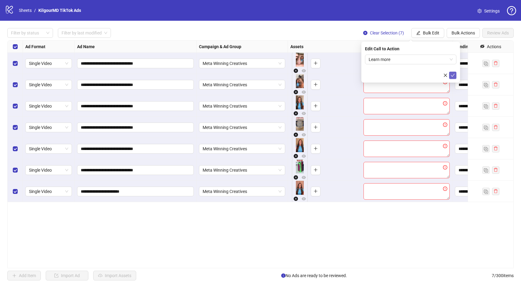
click at [453, 74] on icon "check" at bounding box center [453, 75] width 4 height 4
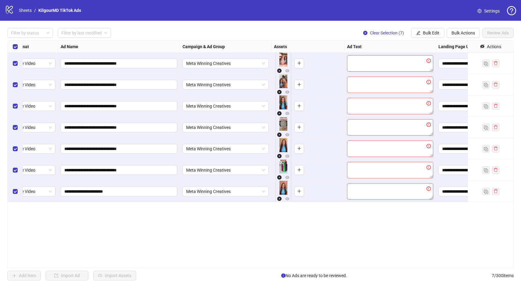
scroll to position [0, 0]
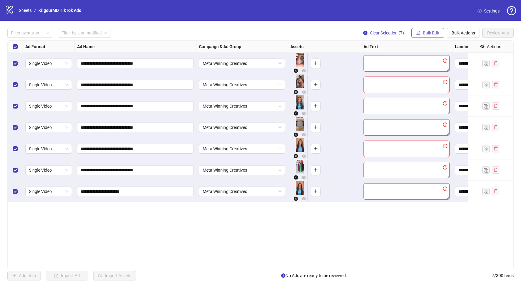
click at [418, 35] on span "button" at bounding box center [418, 32] width 4 height 5
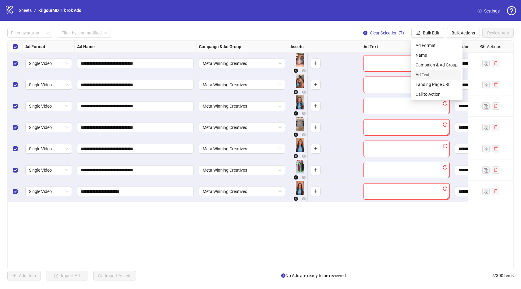
click at [428, 72] on span "Ad Text" at bounding box center [437, 74] width 42 height 7
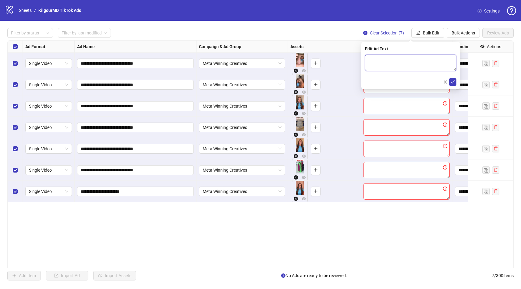
click at [422, 59] on textarea at bounding box center [410, 63] width 91 height 16
paste textarea "**********"
type textarea "**********"
click at [454, 84] on span "submit" at bounding box center [453, 82] width 4 height 5
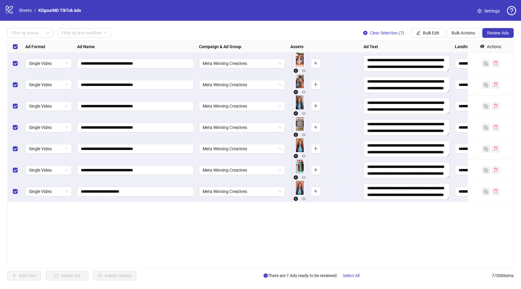
click at [18, 47] on div "Select all rows" at bounding box center [15, 47] width 15 height 12
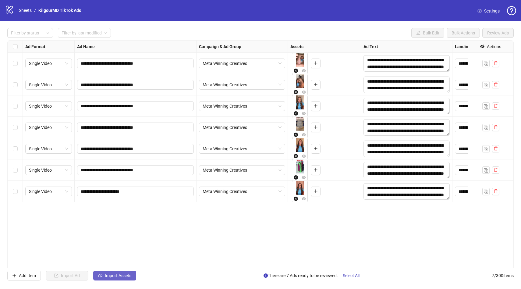
click at [110, 276] on span "Import Assets" at bounding box center [118, 275] width 27 height 5
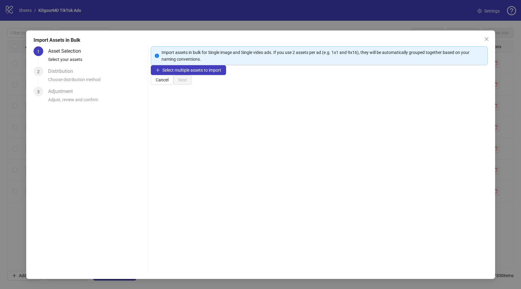
click at [192, 75] on div "Select multiple assets to import" at bounding box center [319, 70] width 337 height 10
click at [192, 73] on span "Select multiple assets to import" at bounding box center [191, 70] width 59 height 5
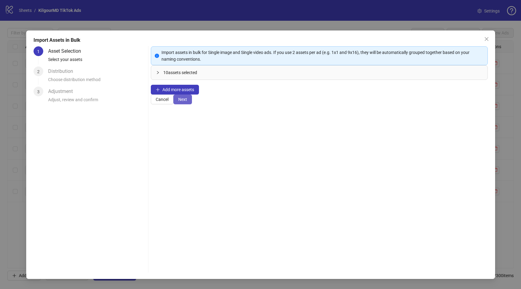
click at [187, 102] on span "Next" at bounding box center [182, 99] width 9 height 5
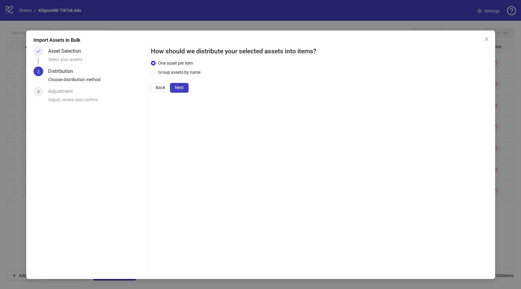
click at [75, 50] on div "Asset Selection" at bounding box center [67, 51] width 38 height 10
click at [165, 90] on span "Back" at bounding box center [160, 87] width 9 height 5
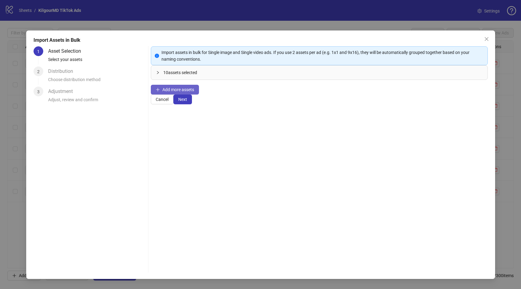
click at [174, 92] on span "Add more assets" at bounding box center [178, 89] width 32 height 5
click at [187, 102] on span "Next" at bounding box center [182, 99] width 9 height 5
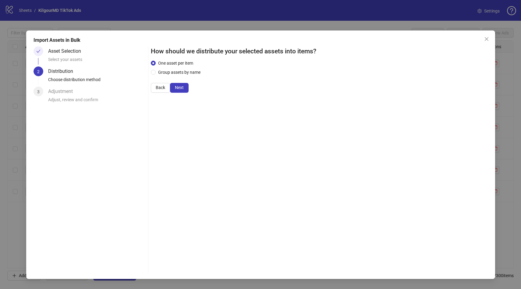
click at [184, 90] on span "Next" at bounding box center [179, 87] width 9 height 5
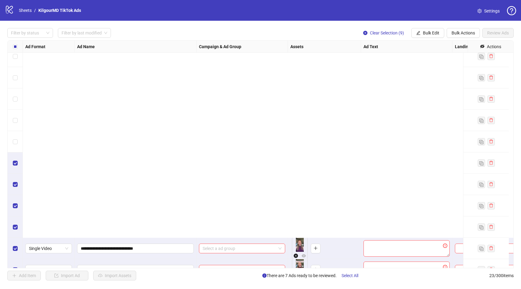
scroll to position [280, 0]
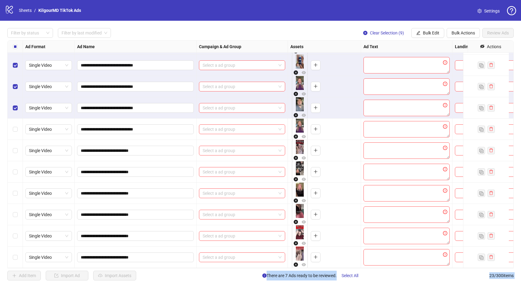
click at [18, 254] on div "Select row 23" at bounding box center [15, 257] width 15 height 21
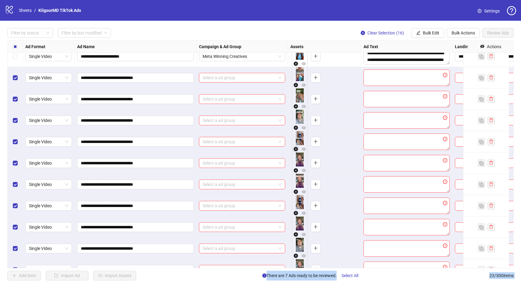
scroll to position [125, 0]
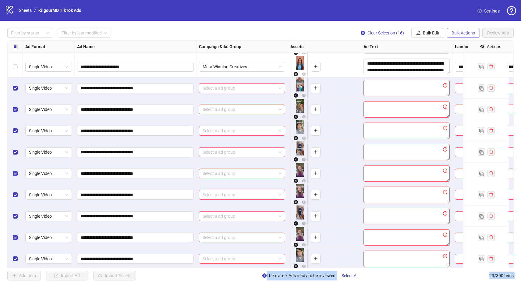
click at [471, 31] on span "Bulk Actions" at bounding box center [463, 32] width 23 height 5
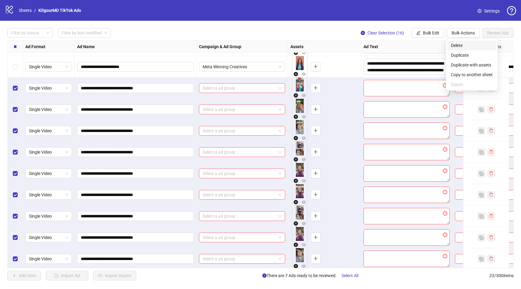
click at [468, 45] on span "Delete" at bounding box center [472, 45] width 42 height 7
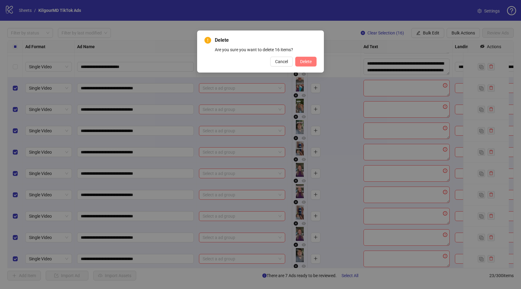
click at [301, 58] on button "Delete" at bounding box center [305, 62] width 21 height 10
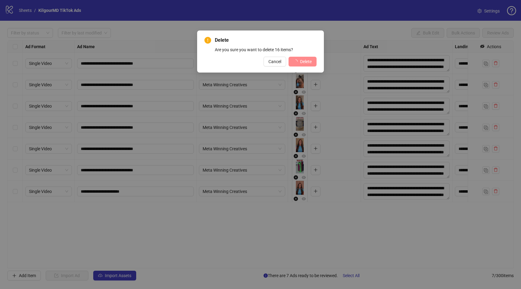
scroll to position [0, 0]
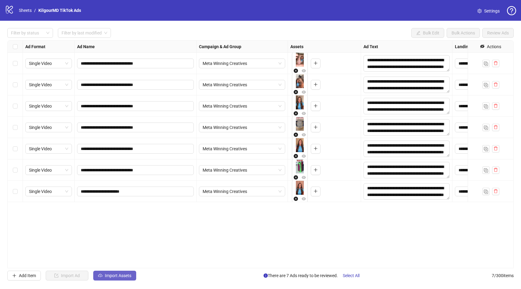
click at [118, 275] on span "Import Assets" at bounding box center [118, 275] width 27 height 5
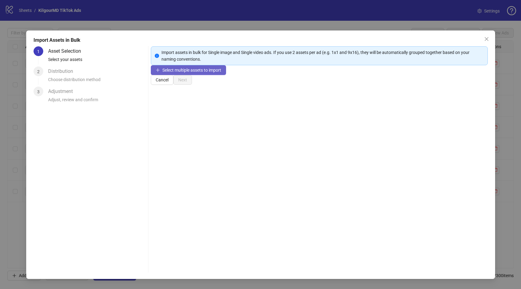
click at [199, 73] on span "Select multiple assets to import" at bounding box center [191, 70] width 59 height 5
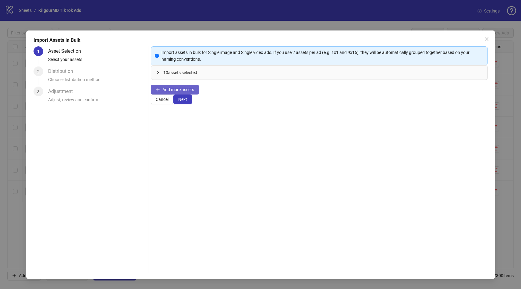
click at [180, 92] on span "Add more assets" at bounding box center [178, 89] width 32 height 5
click at [168, 94] on button "Add more assets" at bounding box center [175, 90] width 48 height 10
click at [181, 92] on span "Add more assets" at bounding box center [178, 89] width 32 height 5
click at [187, 102] on span "Next" at bounding box center [182, 99] width 9 height 5
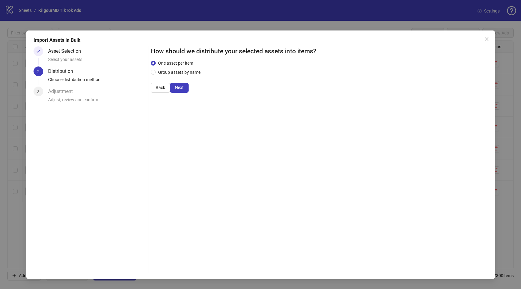
click at [184, 90] on span "Next" at bounding box center [179, 87] width 9 height 5
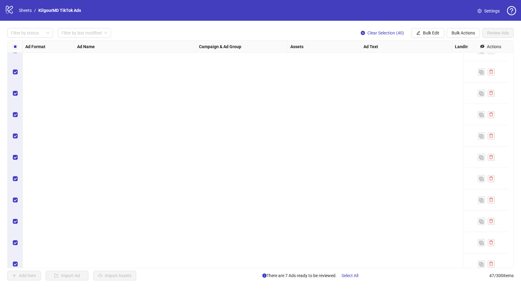
scroll to position [792, 0]
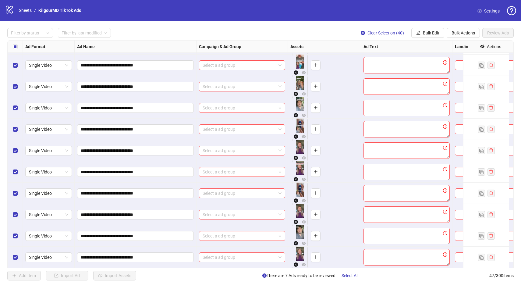
click at [435, 28] on div "**********" at bounding box center [260, 154] width 521 height 267
click at [431, 34] on span "Bulk Edit" at bounding box center [431, 32] width 16 height 5
click at [436, 67] on span "Campaign & Ad Group" at bounding box center [437, 65] width 42 height 7
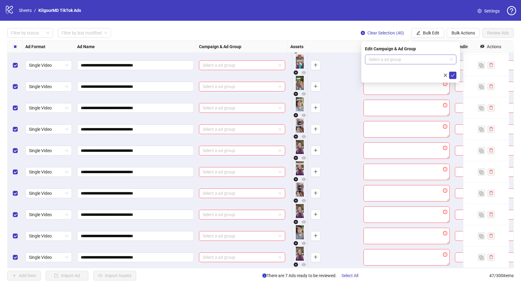
click at [427, 58] on input "search" at bounding box center [408, 59] width 79 height 9
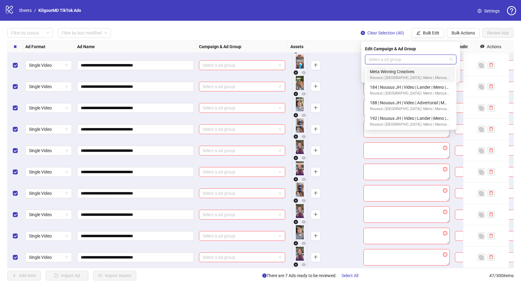
click at [415, 69] on div "Meta Winning Creatives" at bounding box center [409, 71] width 79 height 7
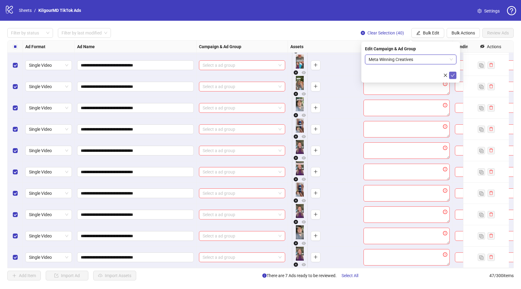
click at [455, 75] on icon "check" at bounding box center [453, 75] width 4 height 4
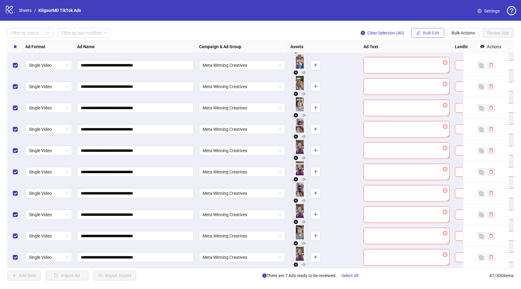
click at [436, 33] on span "Bulk Edit" at bounding box center [431, 32] width 16 height 5
click at [423, 76] on span "Ad Text" at bounding box center [437, 74] width 42 height 7
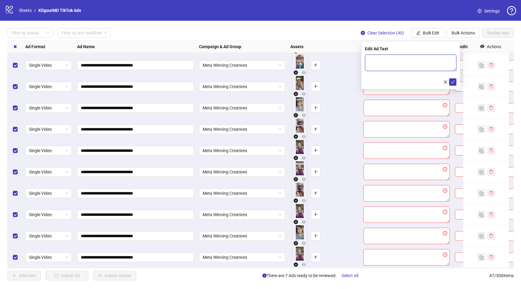
drag, startPoint x: 423, startPoint y: 63, endPoint x: 440, endPoint y: 72, distance: 18.9
click at [423, 63] on textarea at bounding box center [410, 63] width 91 height 16
paste textarea "**********"
type textarea "**********"
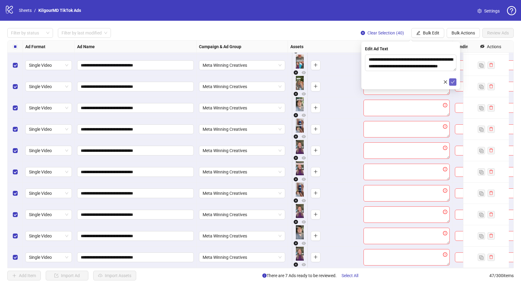
click at [454, 85] on button "submit" at bounding box center [452, 81] width 7 height 7
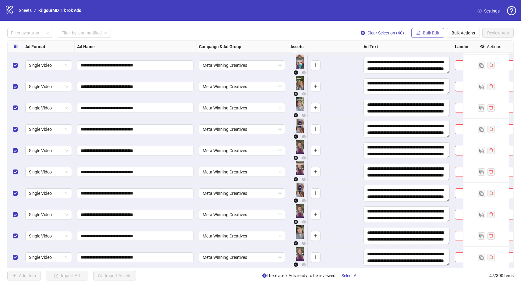
click at [416, 34] on icon "edit" at bounding box center [418, 33] width 4 height 4
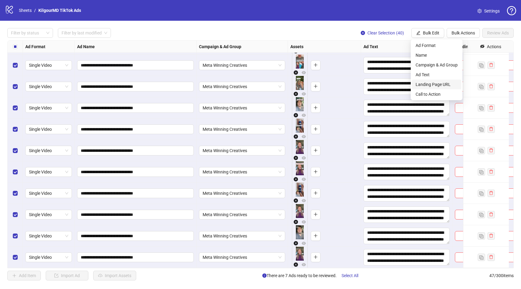
click at [425, 84] on span "Landing Page URL" at bounding box center [437, 84] width 42 height 7
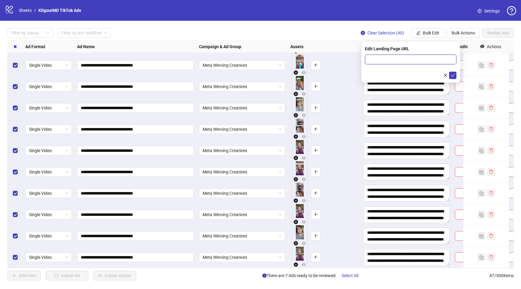
click at [422, 61] on input "text" at bounding box center [410, 60] width 91 height 10
paste input "**********"
type input "**********"
drag, startPoint x: 451, startPoint y: 75, endPoint x: 451, endPoint y: 67, distance: 7.3
click at [451, 75] on icon "check" at bounding box center [453, 75] width 4 height 4
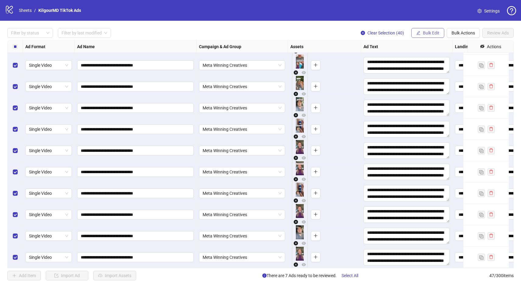
click at [433, 32] on span "Bulk Edit" at bounding box center [431, 32] width 16 height 5
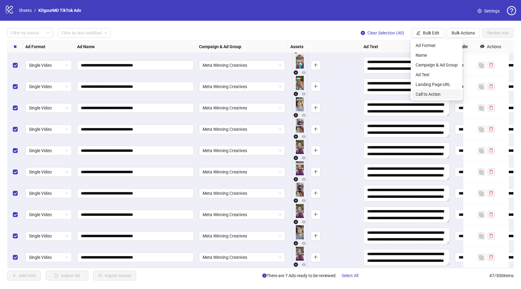
click at [423, 94] on span "Call to Action" at bounding box center [437, 94] width 42 height 7
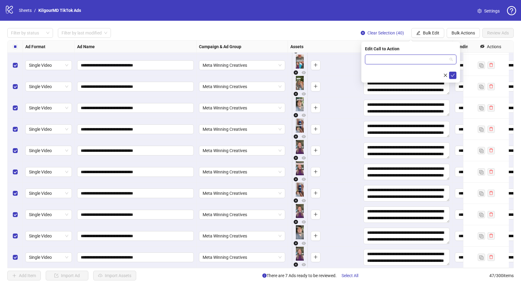
click at [370, 63] on input "search" at bounding box center [408, 59] width 79 height 9
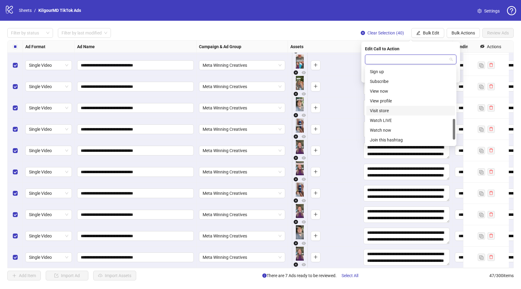
type input "*"
click at [389, 101] on div "Learn more" at bounding box center [411, 101] width 82 height 7
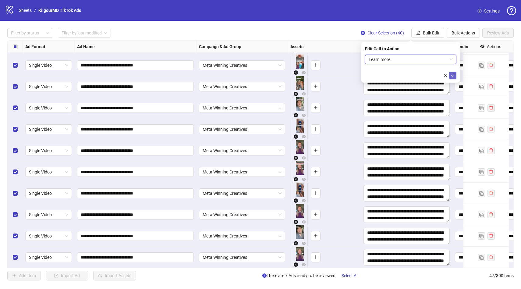
click at [455, 73] on icon "check" at bounding box center [453, 75] width 4 height 4
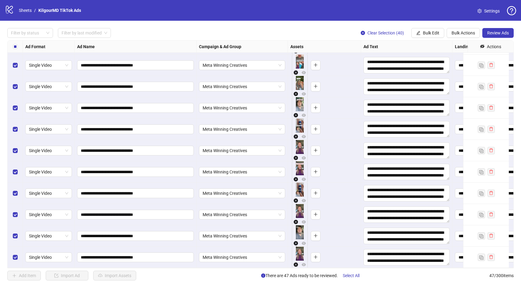
click at [492, 27] on div "**********" at bounding box center [260, 154] width 521 height 267
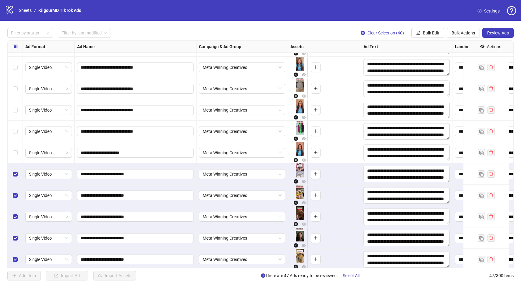
scroll to position [0, 0]
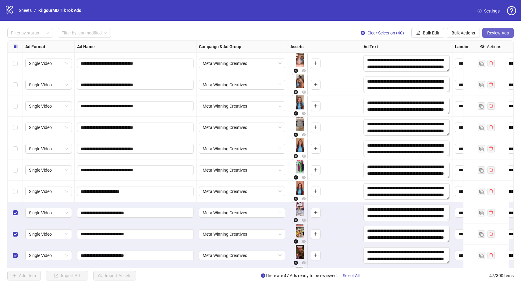
click at [501, 33] on span "Review Ads" at bounding box center [498, 32] width 22 height 5
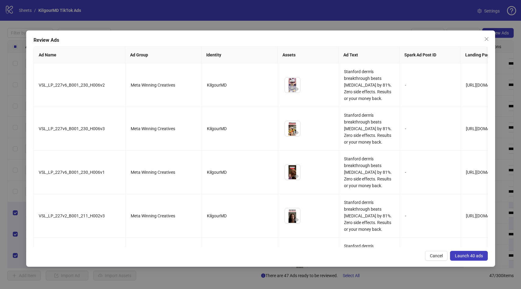
click at [465, 257] on span "Launch 40 ads" at bounding box center [469, 255] width 28 height 5
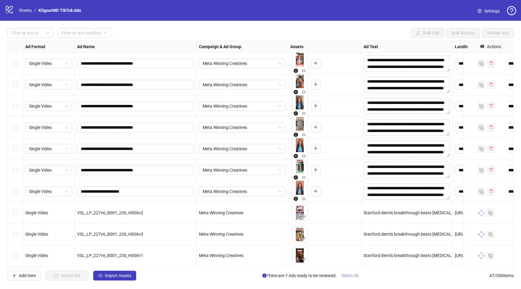
click at [346, 276] on span "Select All" at bounding box center [350, 275] width 17 height 5
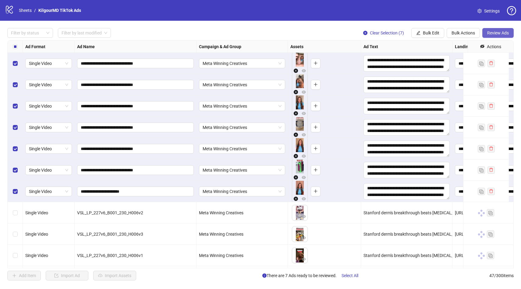
click at [502, 35] on span "Review Ads" at bounding box center [498, 32] width 22 height 5
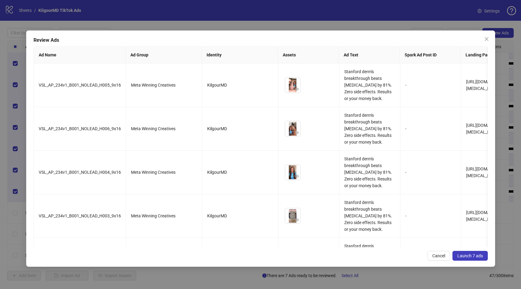
click at [477, 255] on span "Launch 7 ads" at bounding box center [470, 255] width 26 height 5
